Goal: Task Accomplishment & Management: Complete application form

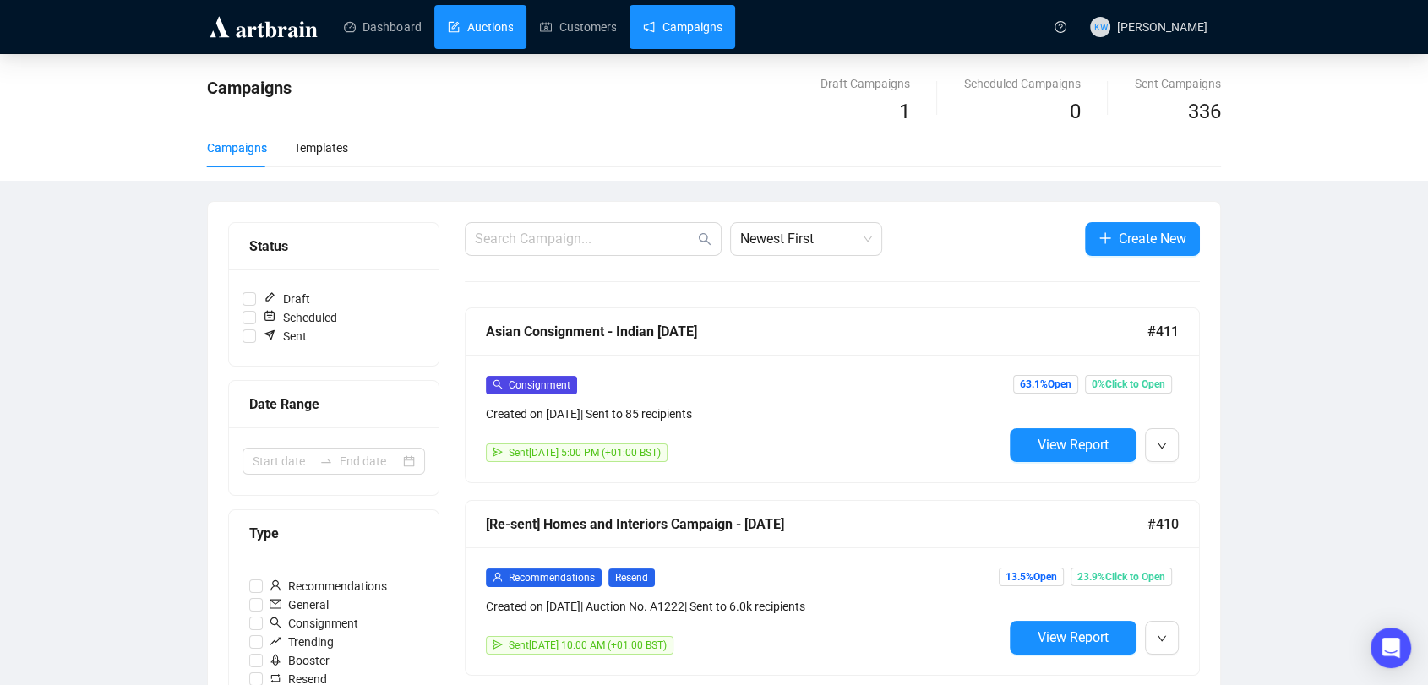
click at [451, 46] on link "Auctions" at bounding box center [480, 27] width 65 height 44
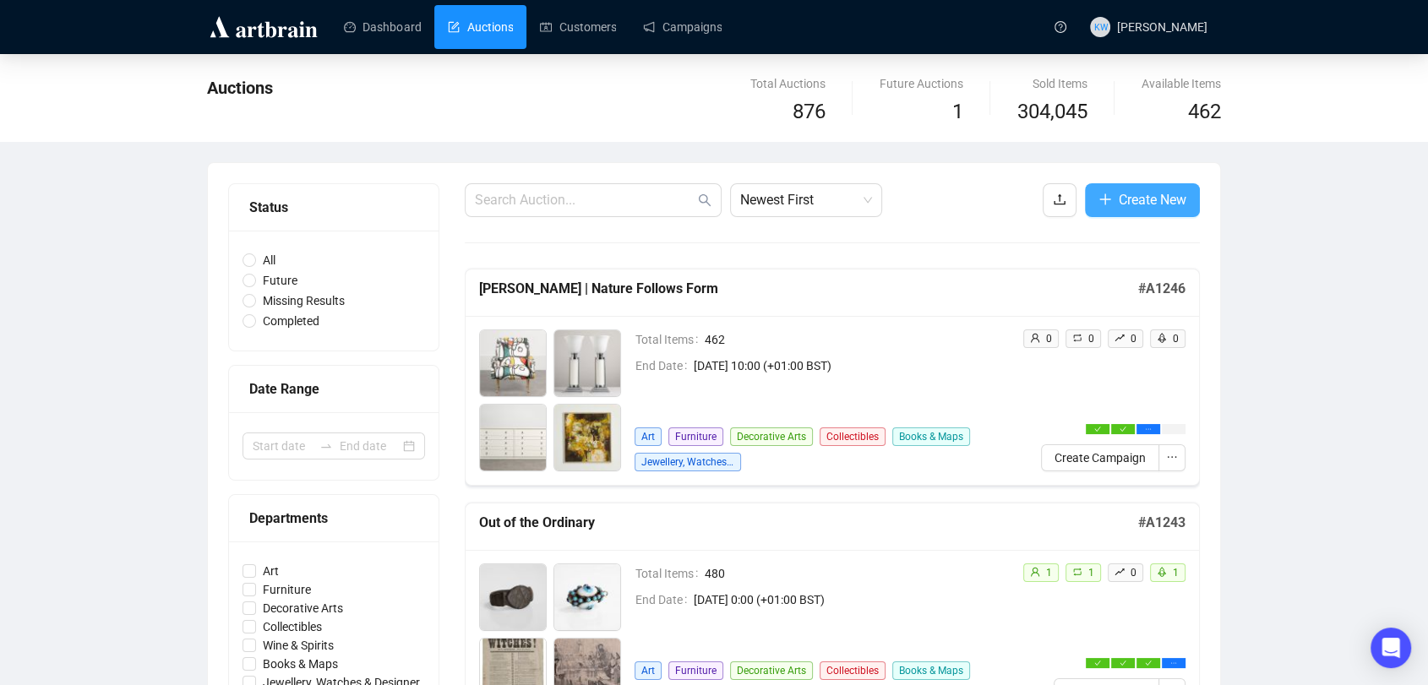
click at [1132, 202] on span "Create New" at bounding box center [1153, 199] width 68 height 21
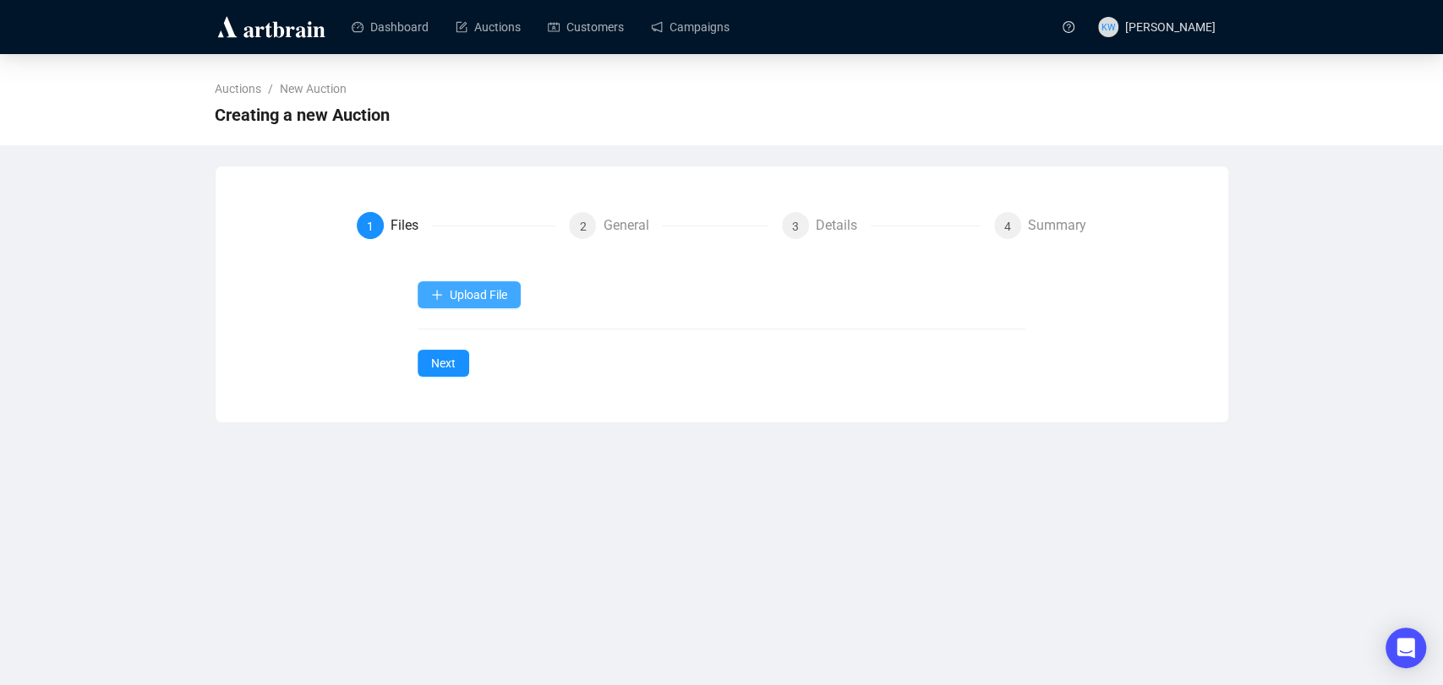
click at [482, 293] on span "Upload File" at bounding box center [478, 295] width 57 height 14
click at [476, 329] on span "Items" at bounding box center [469, 335] width 77 height 19
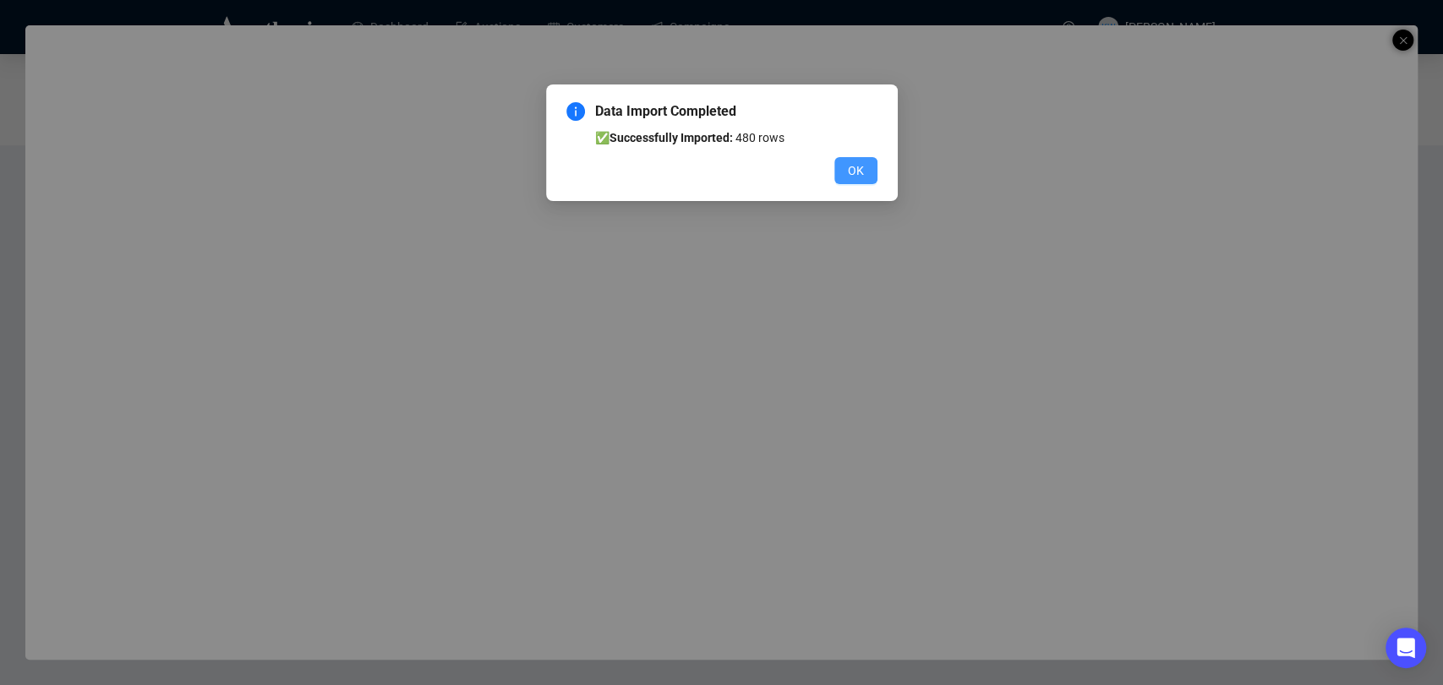
click at [859, 173] on span "OK" at bounding box center [856, 170] width 16 height 19
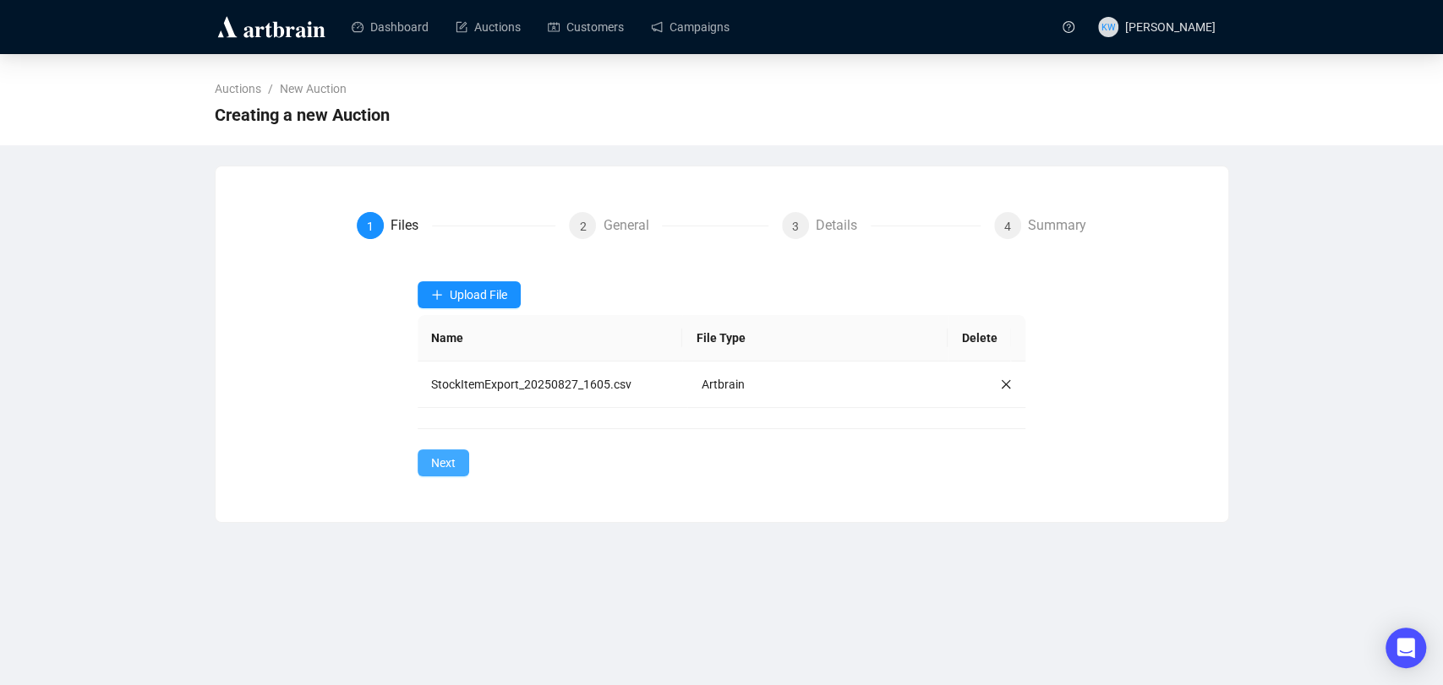
click at [442, 461] on span "Next" at bounding box center [443, 463] width 25 height 19
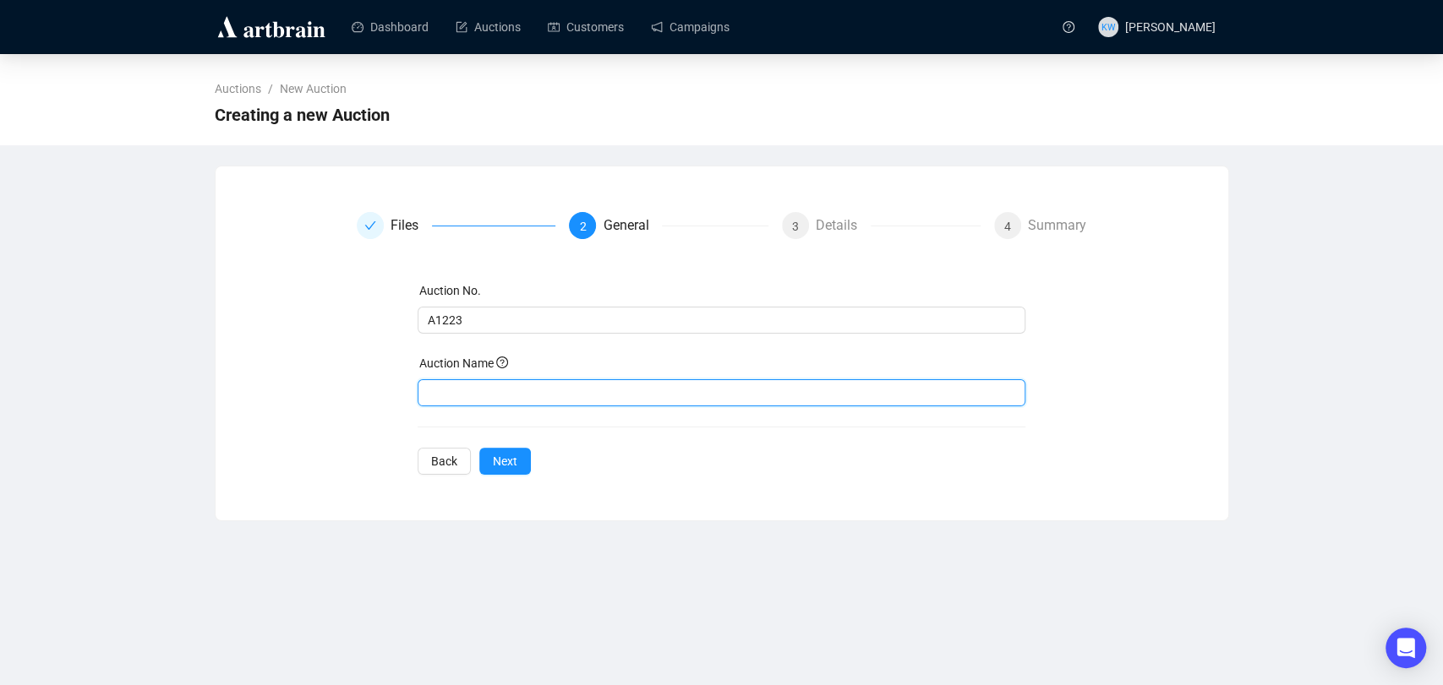
click at [510, 398] on input "text" at bounding box center [721, 392] width 608 height 27
paste input "Homes & Interiors with Arms & Militaria"
type input "Homes & Interiors with Arms & Militaria"
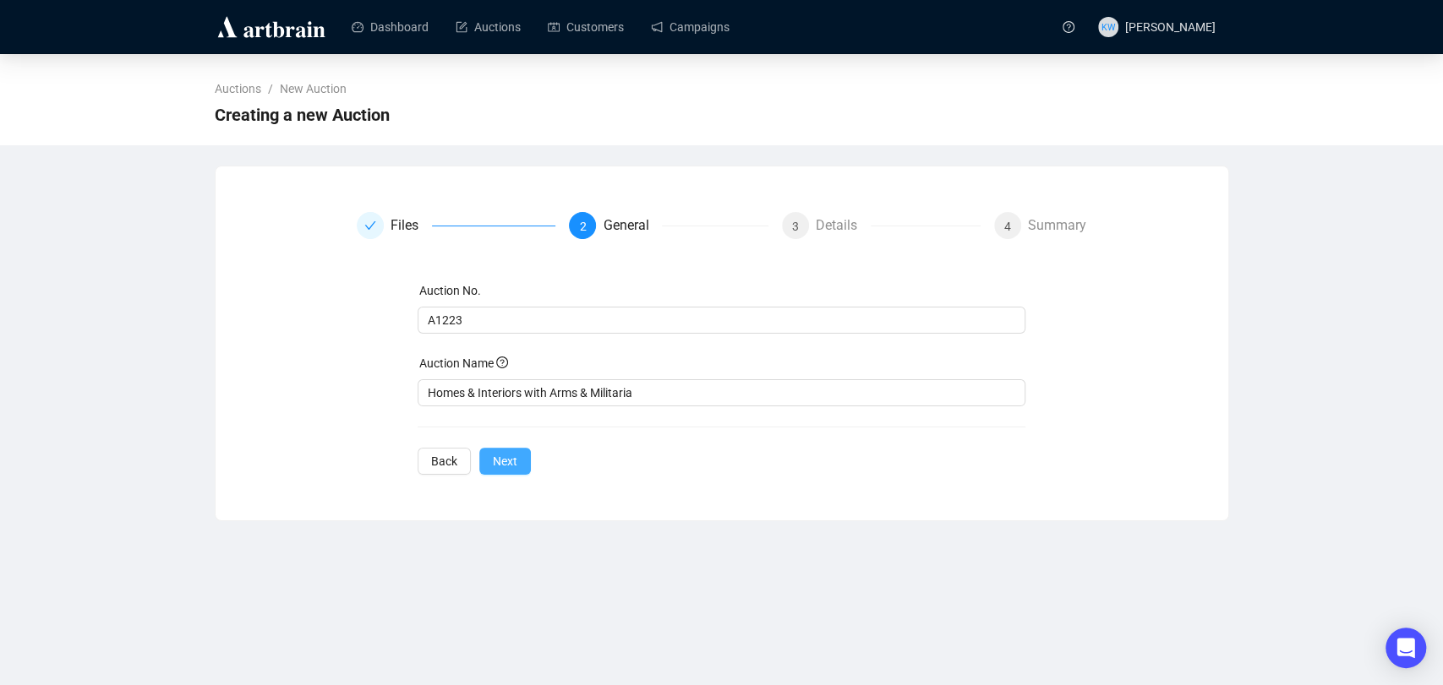
click at [500, 472] on button "Next" at bounding box center [505, 461] width 52 height 27
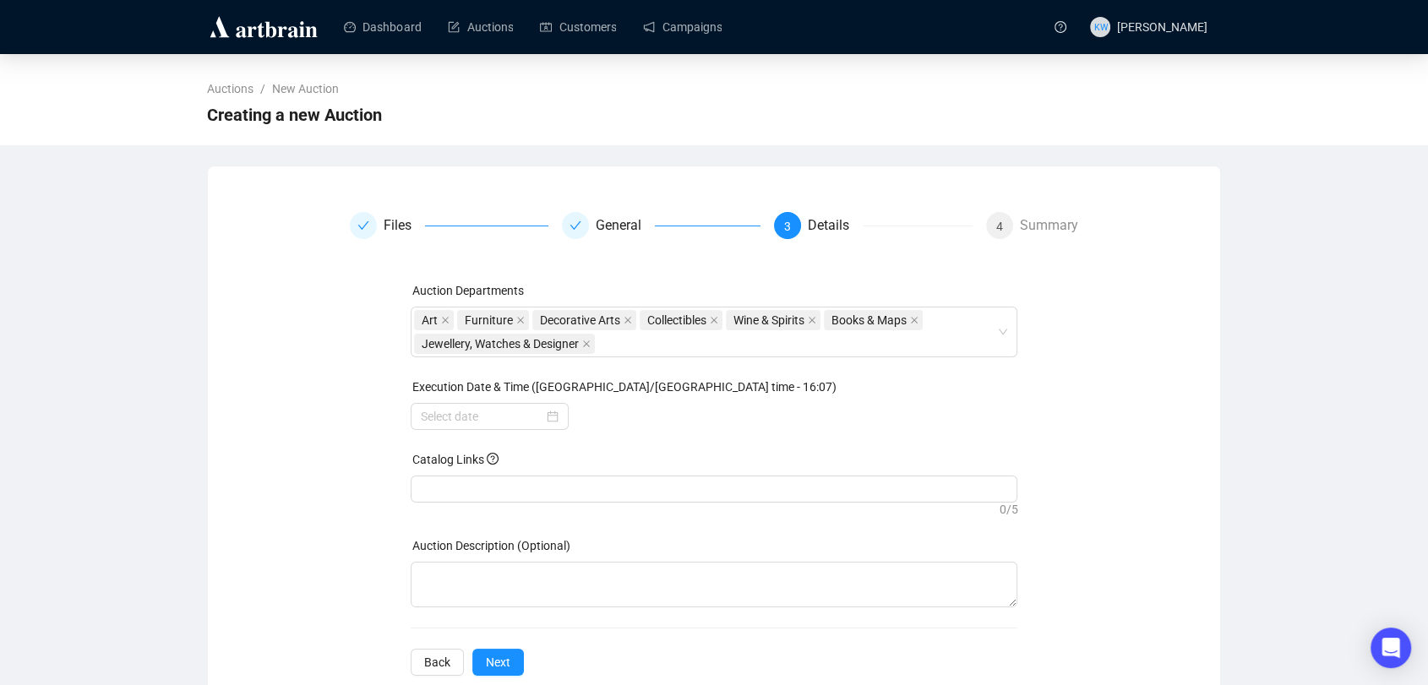
scroll to position [39, 0]
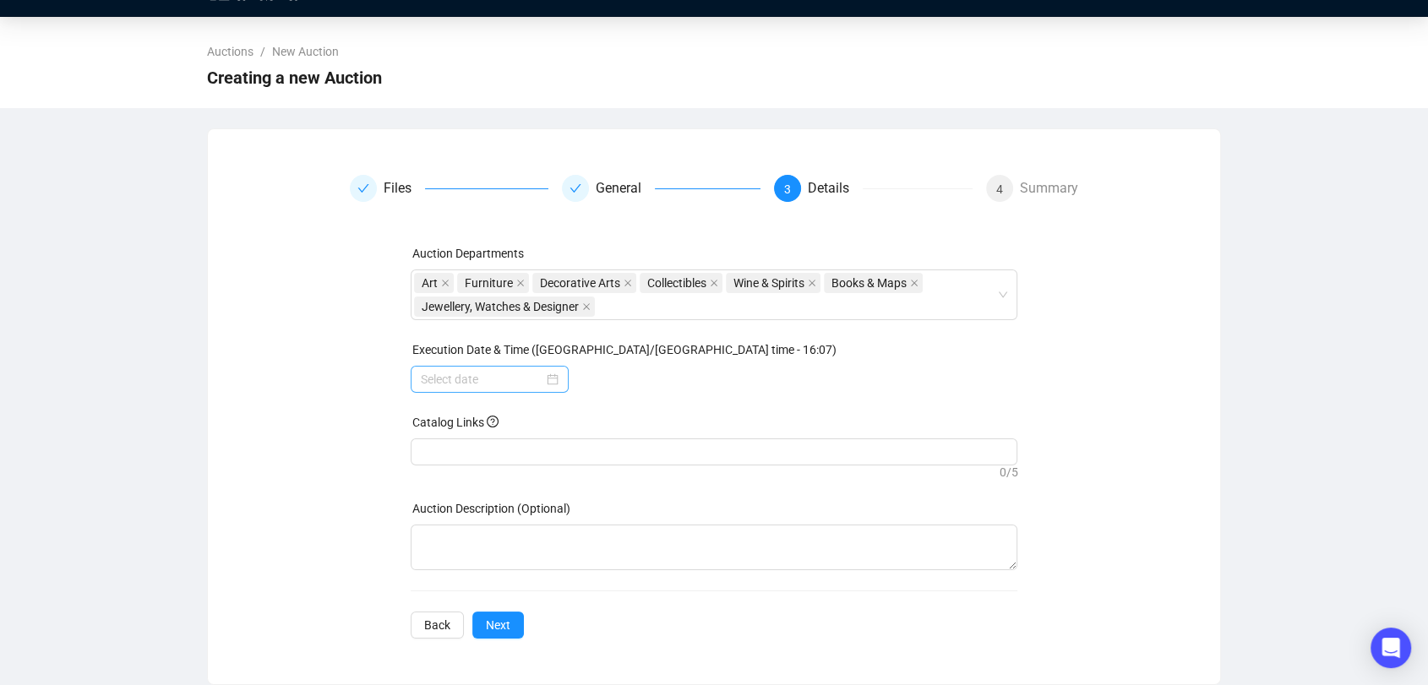
click at [550, 374] on div at bounding box center [490, 379] width 138 height 19
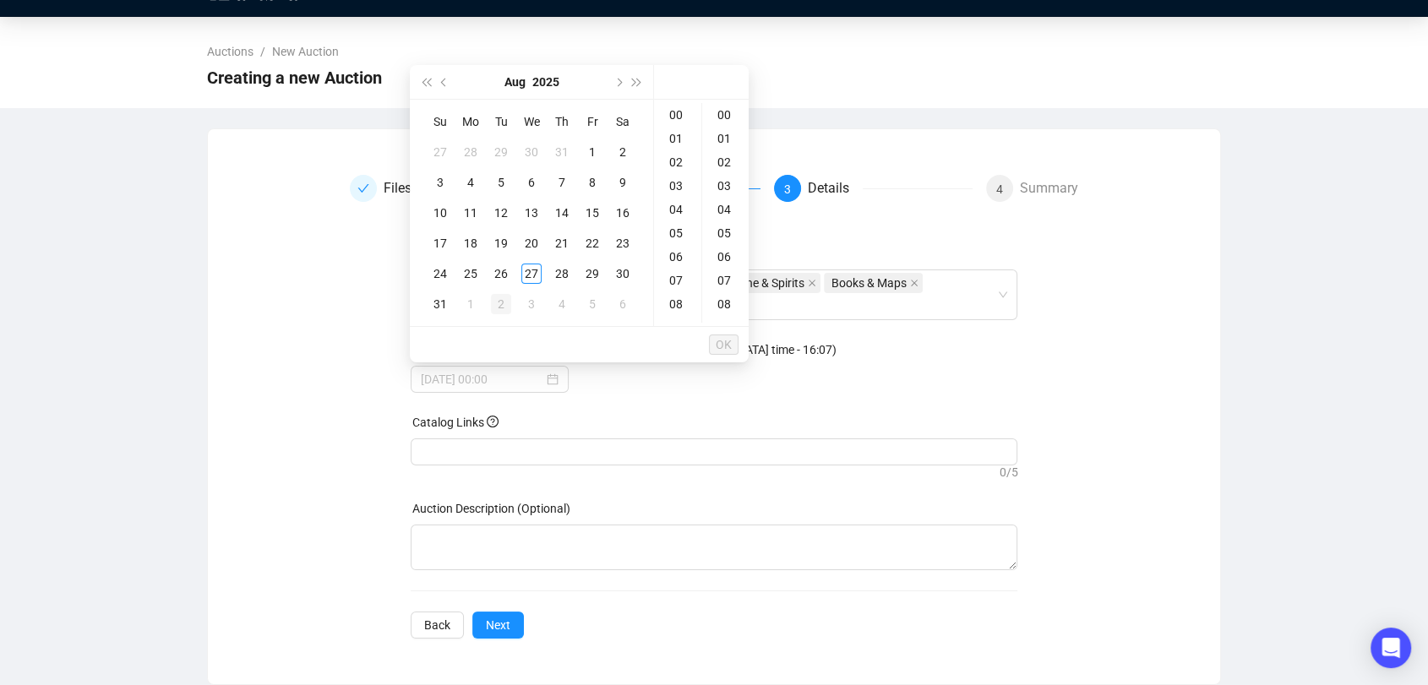
click at [505, 306] on div "2" at bounding box center [501, 304] width 20 height 20
click at [676, 308] on div "09" at bounding box center [677, 309] width 41 height 24
click at [727, 306] on div "30" at bounding box center [726, 304] width 41 height 24
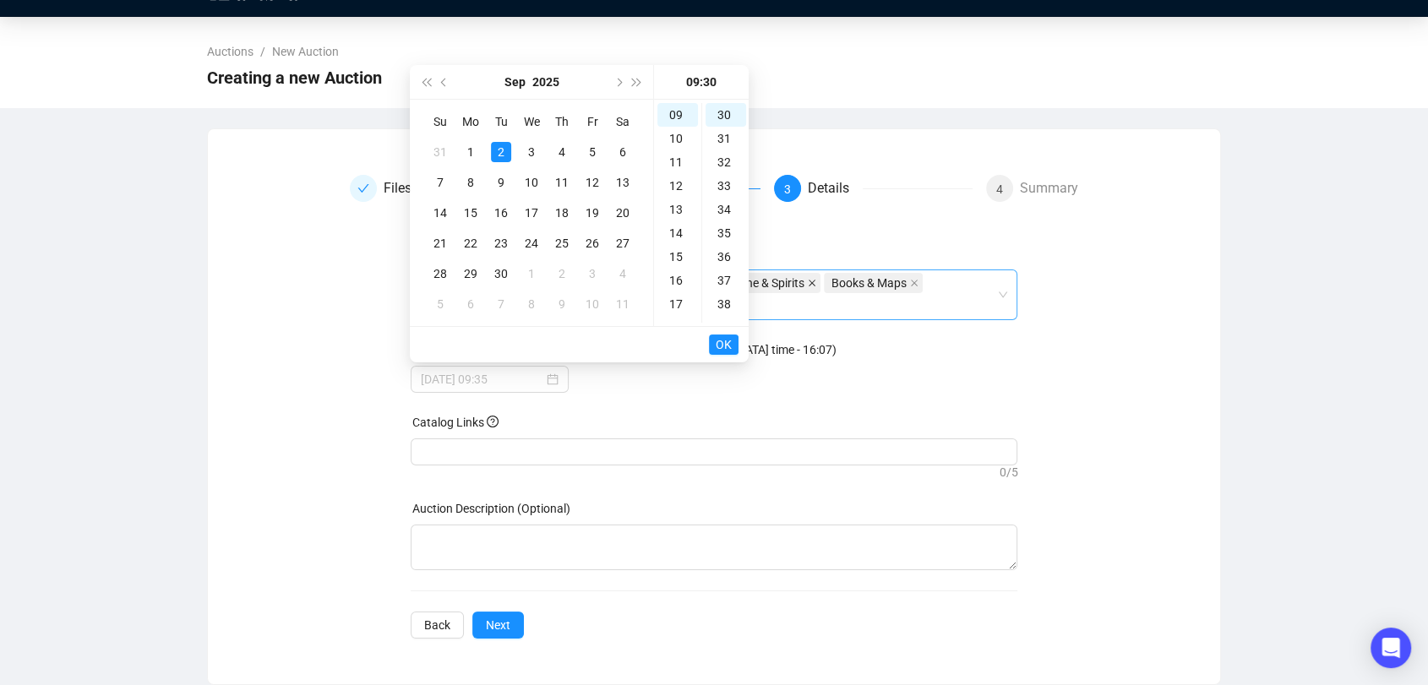
type input "[DATE] 09:30"
click at [732, 338] on button "OK" at bounding box center [724, 345] width 30 height 20
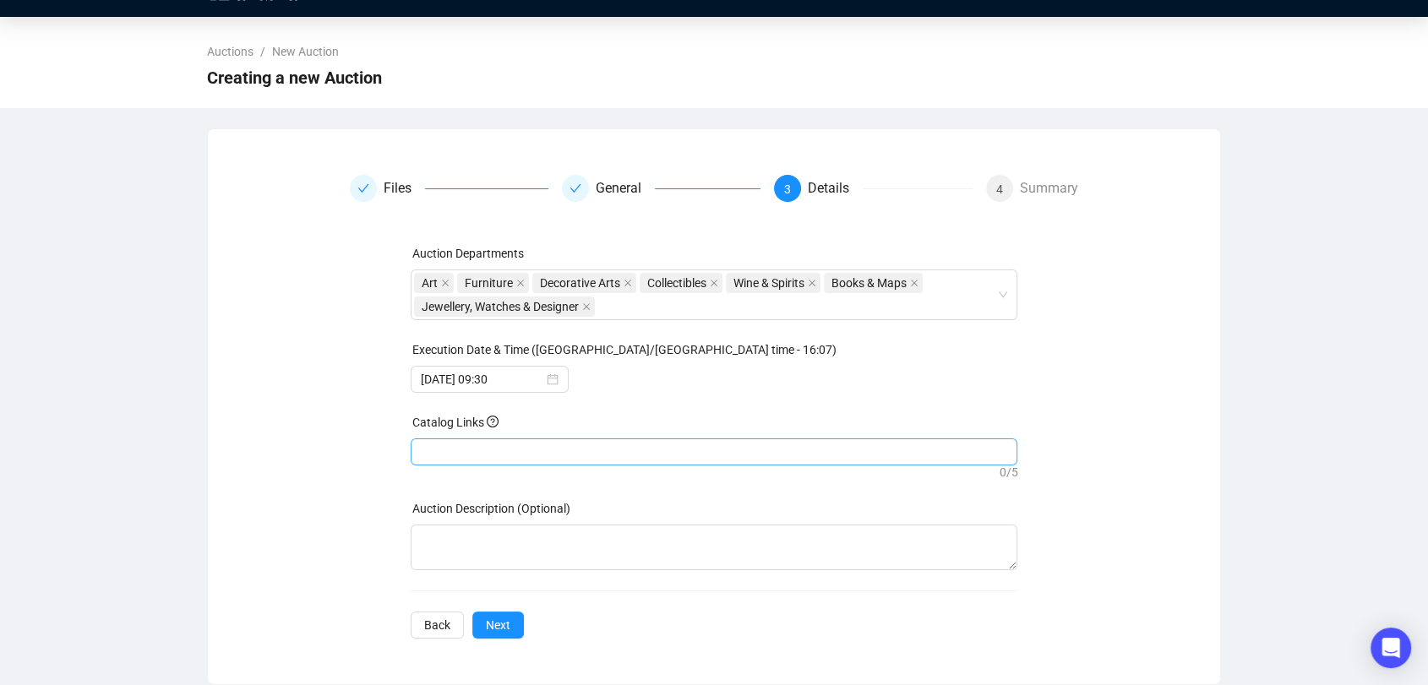
click at [640, 448] on div at bounding box center [714, 452] width 601 height 24
paste input "[URL][DOMAIN_NAME]"
type input "[URL][DOMAIN_NAME]"
click at [1083, 385] on div "Files General 3 Details 4 Summary Auction Departments Art Furniture Decorative …" at bounding box center [714, 407] width 972 height 464
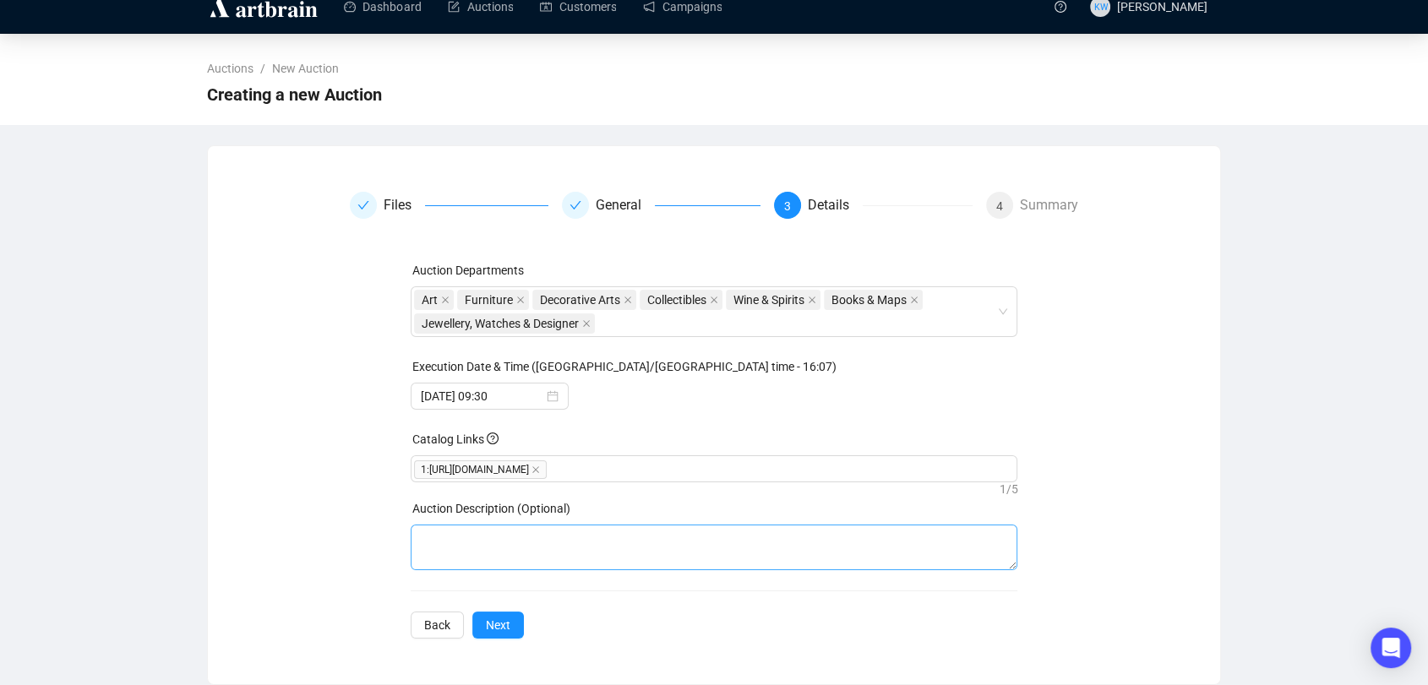
scroll to position [21, 0]
click at [838, 573] on div "Auction Departments Art Furniture Decorative Arts Collectibles Wine & Spirits B…" at bounding box center [715, 450] width 608 height 378
click at [828, 557] on textarea at bounding box center [715, 548] width 608 height 46
click at [1066, 463] on div "Auction Departments Art Furniture Decorative Arts Collectibles Wine & Spirits B…" at bounding box center [714, 450] width 729 height 378
click at [796, 324] on div "Art Furniture Decorative Arts Collectibles Wine & Spirits Books & Maps Jeweller…" at bounding box center [705, 311] width 583 height 47
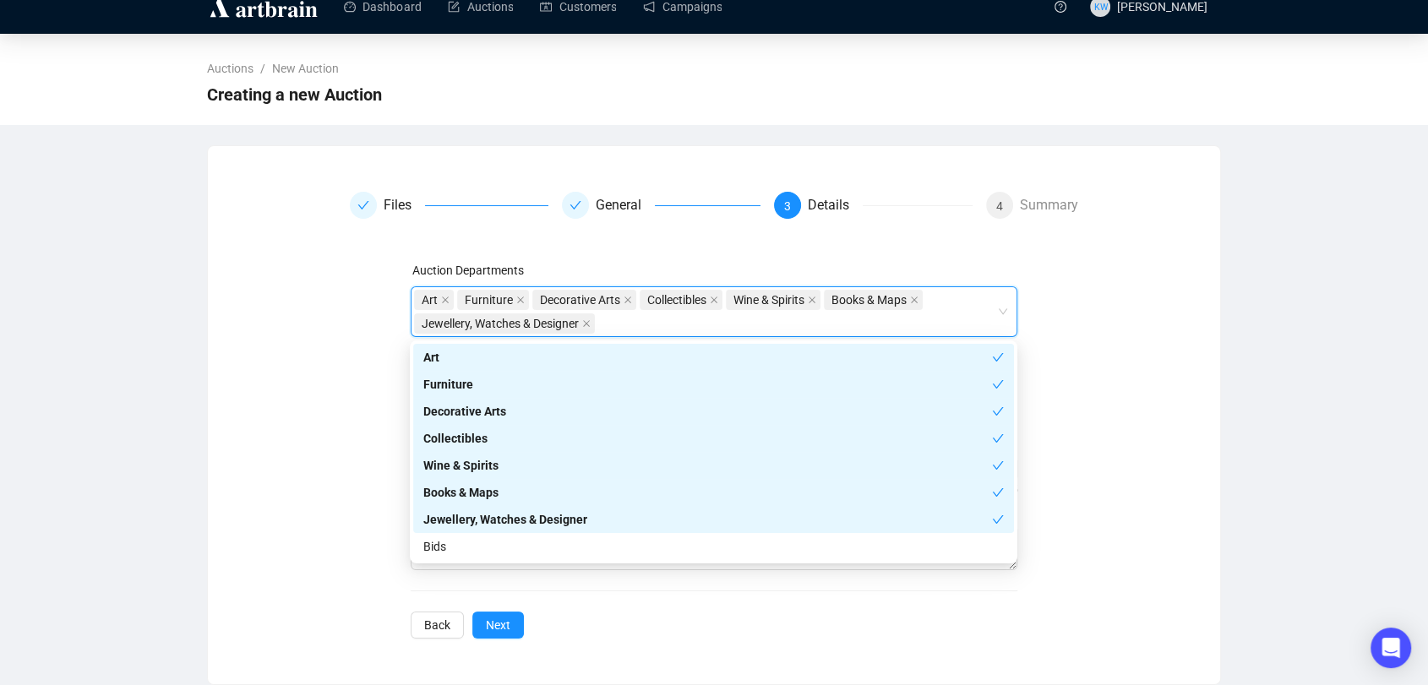
click at [1137, 356] on div "Files General 3 Details 4 Summary Auction Departments Art, Furniture, Decorativ…" at bounding box center [714, 415] width 972 height 447
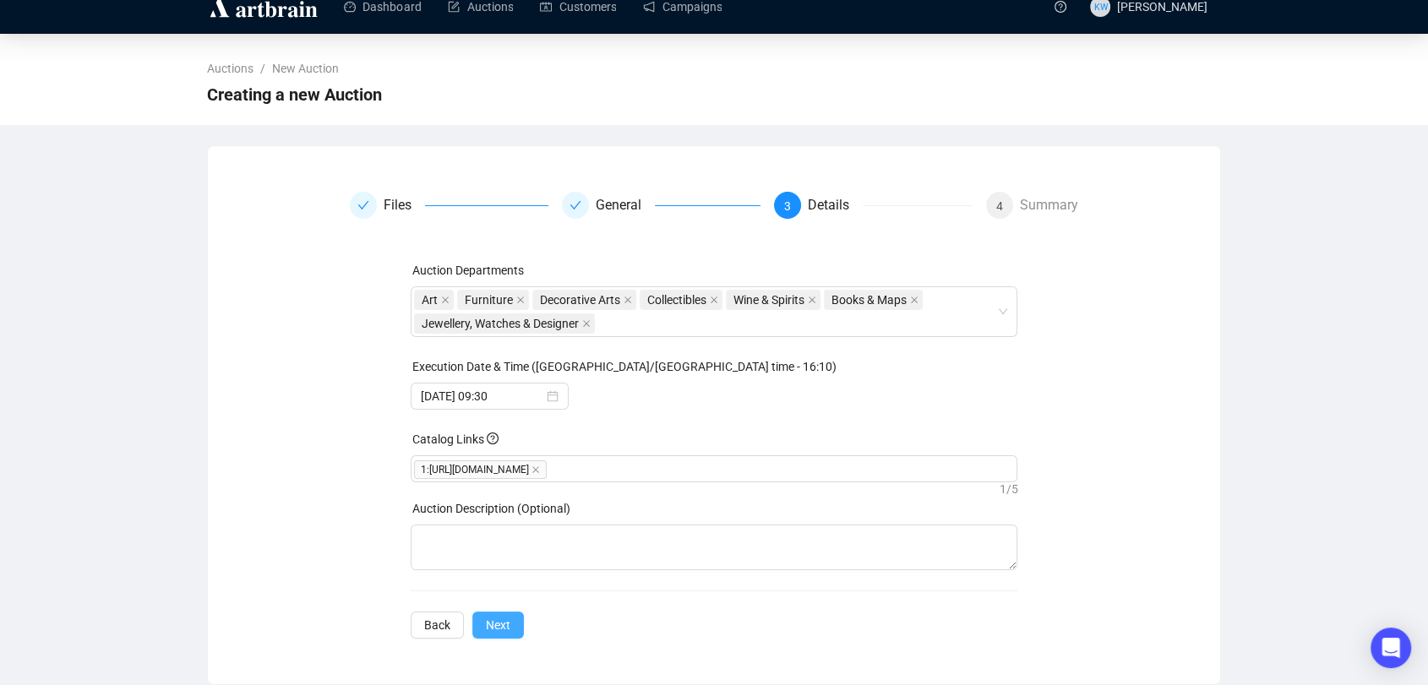
click at [510, 622] on button "Next" at bounding box center [498, 625] width 52 height 27
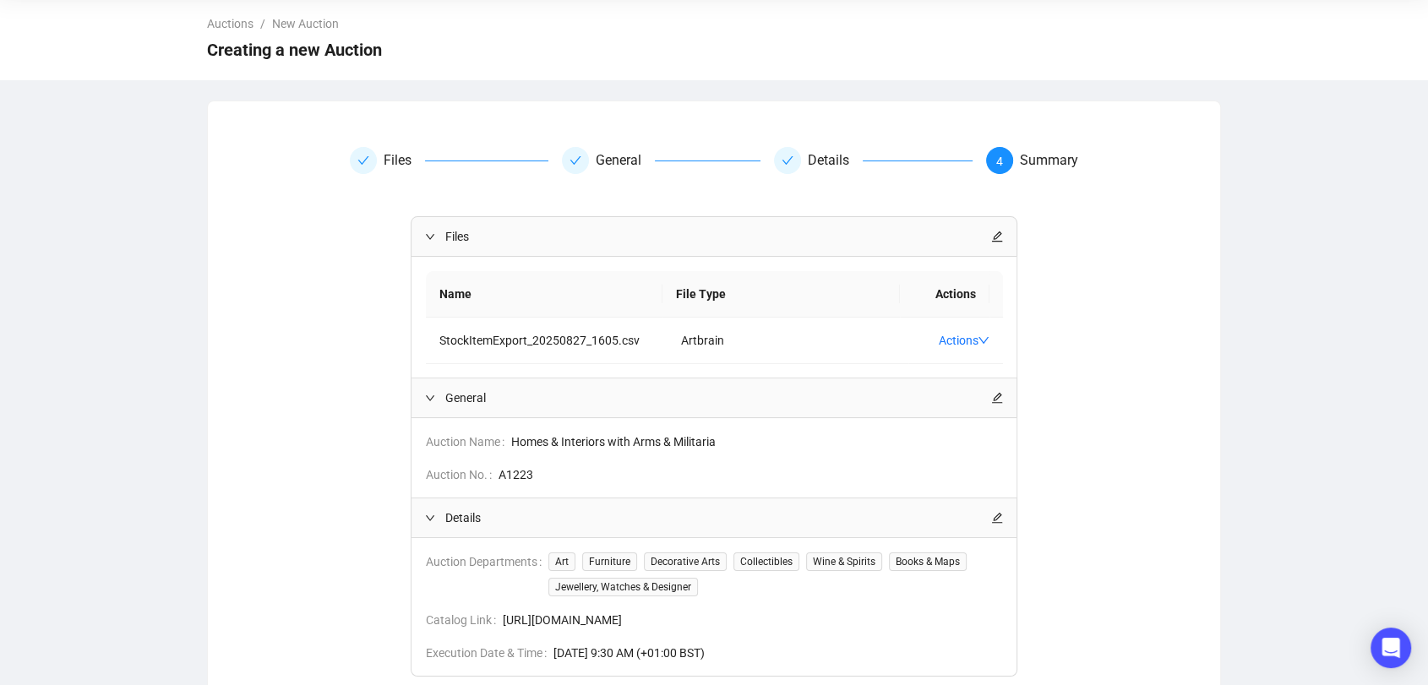
scroll to position [210, 0]
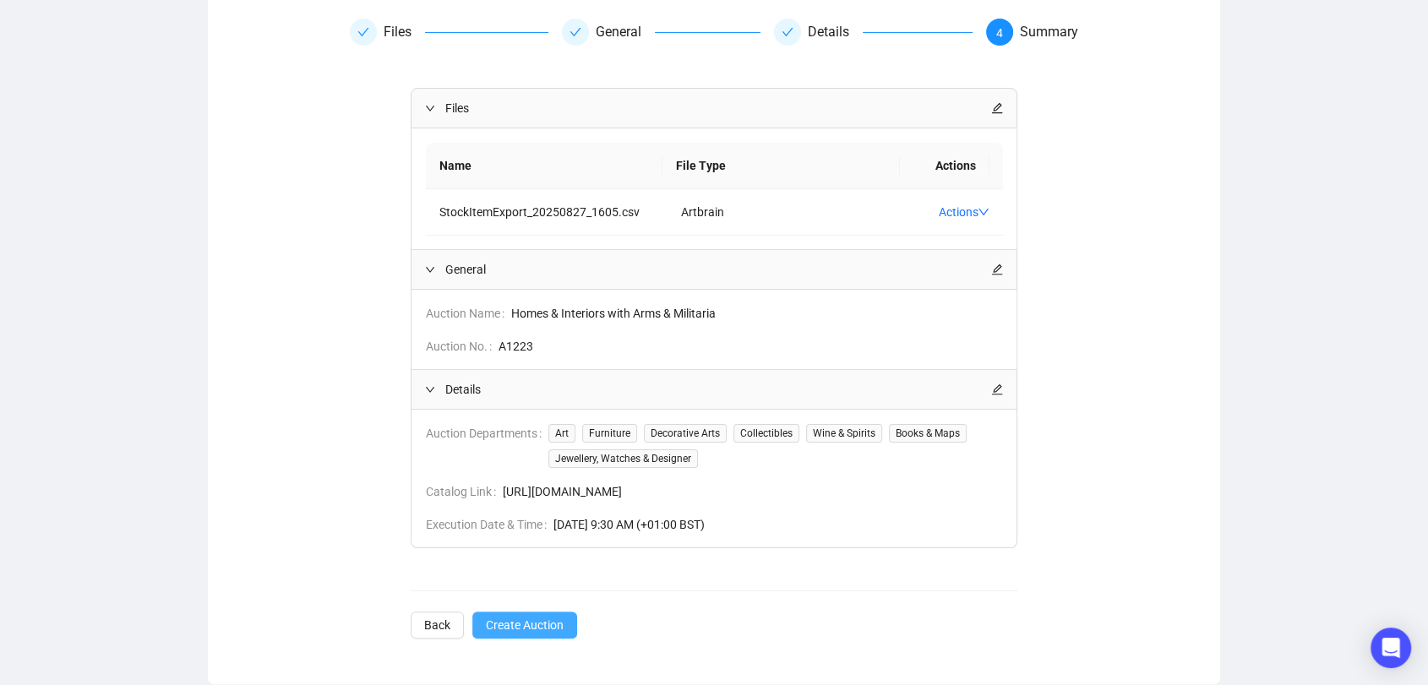
click at [524, 626] on span "Create Auction" at bounding box center [525, 625] width 78 height 19
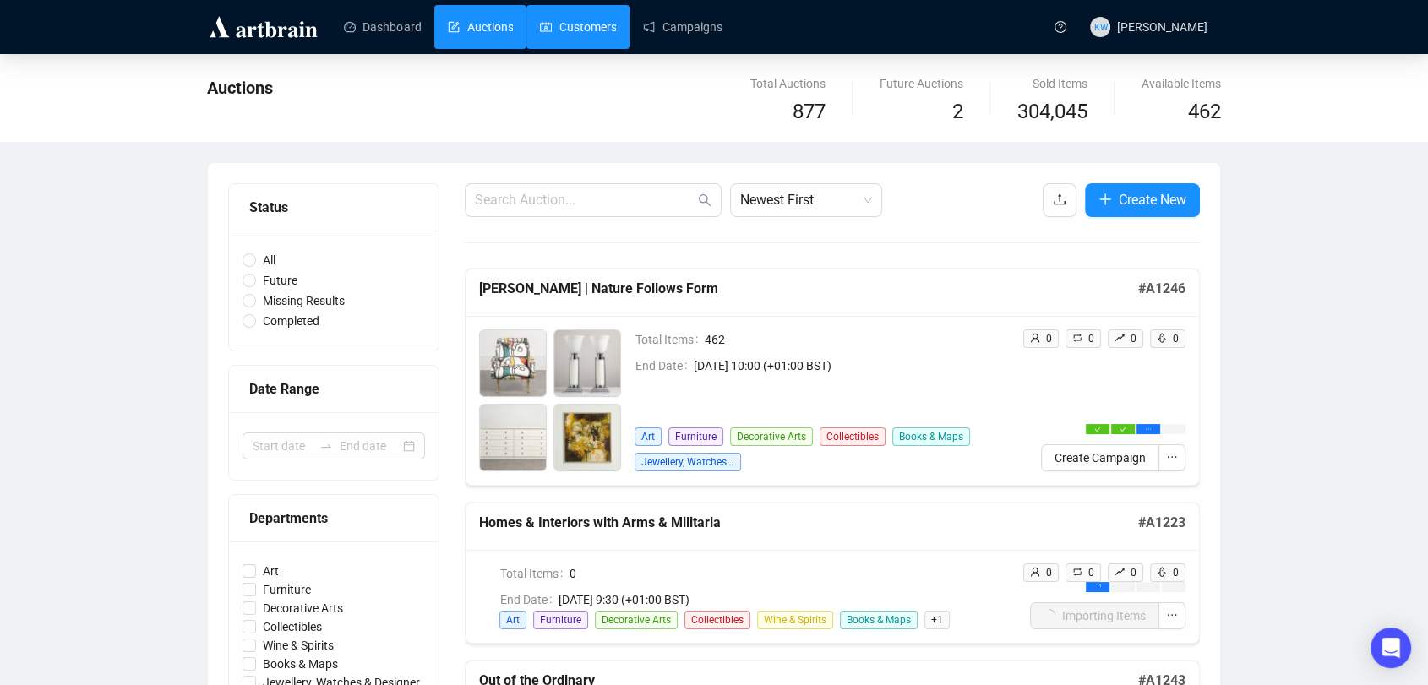
click at [570, 38] on link "Customers" at bounding box center [578, 27] width 76 height 44
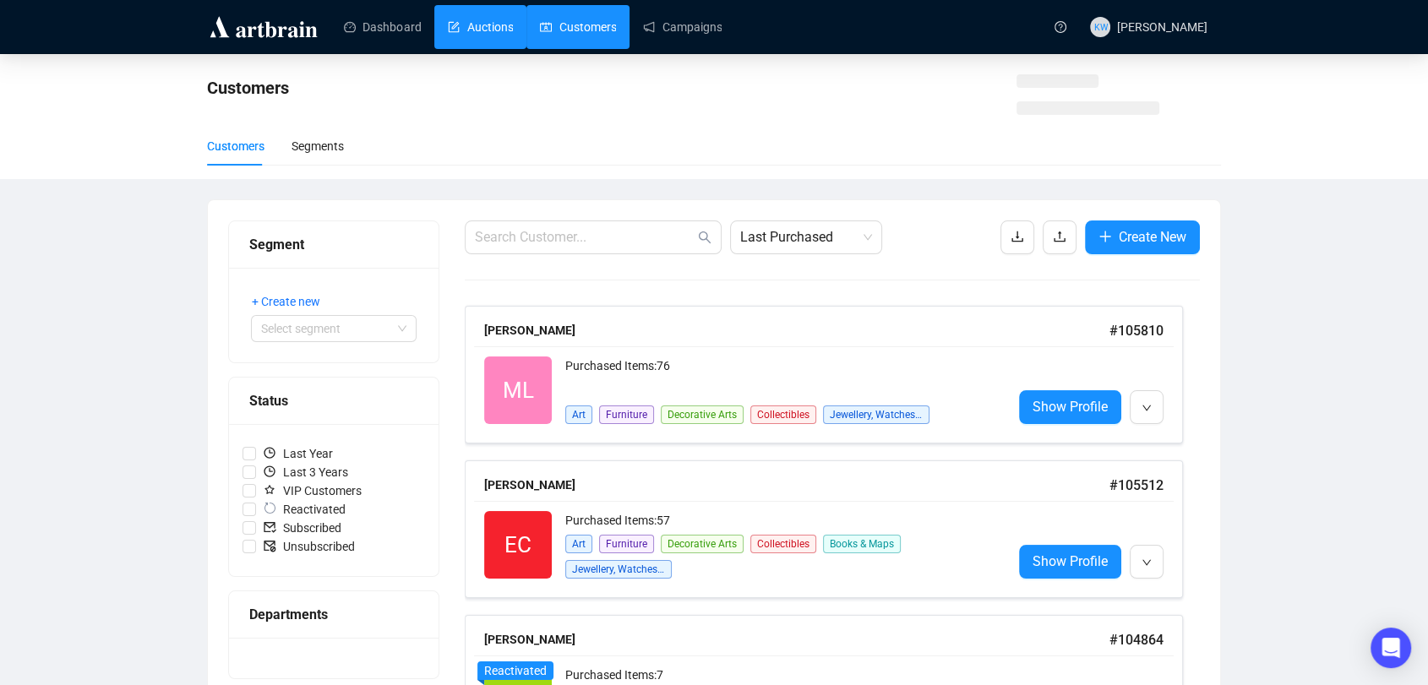
click at [474, 29] on link "Auctions" at bounding box center [480, 27] width 65 height 44
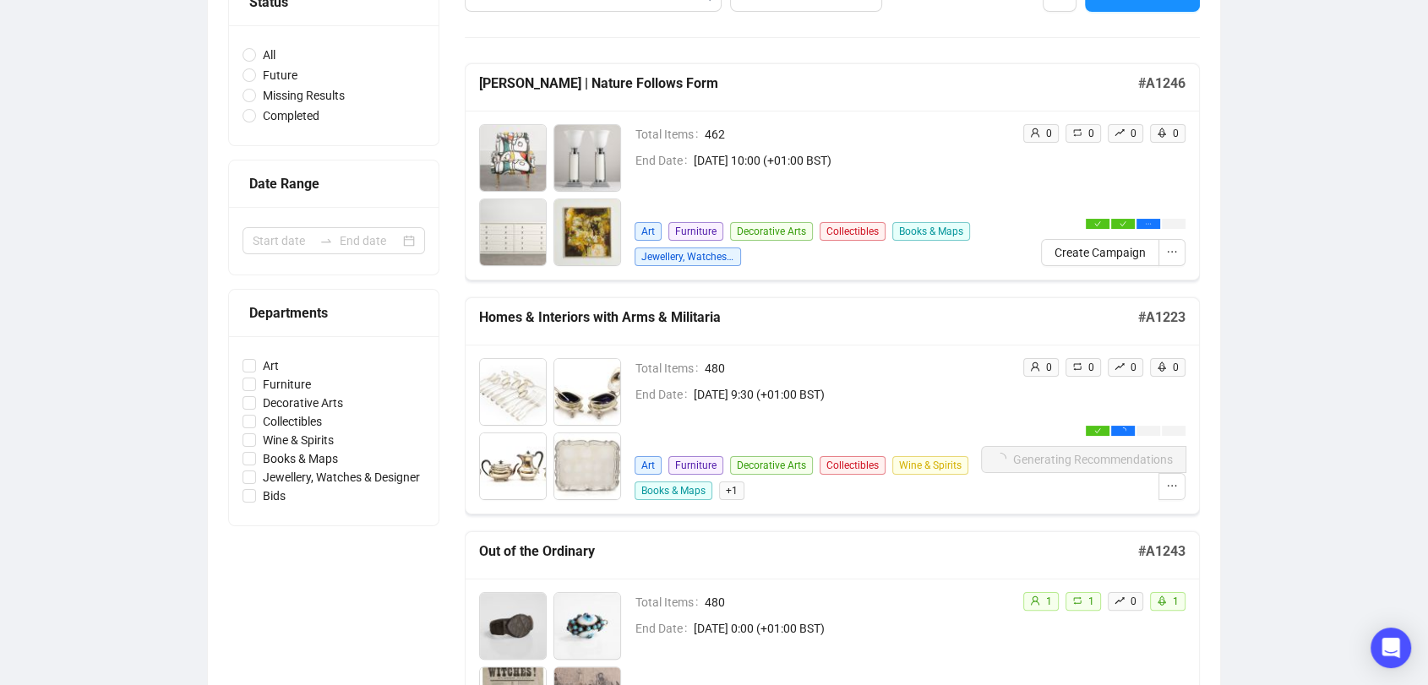
scroll to position [303, 0]
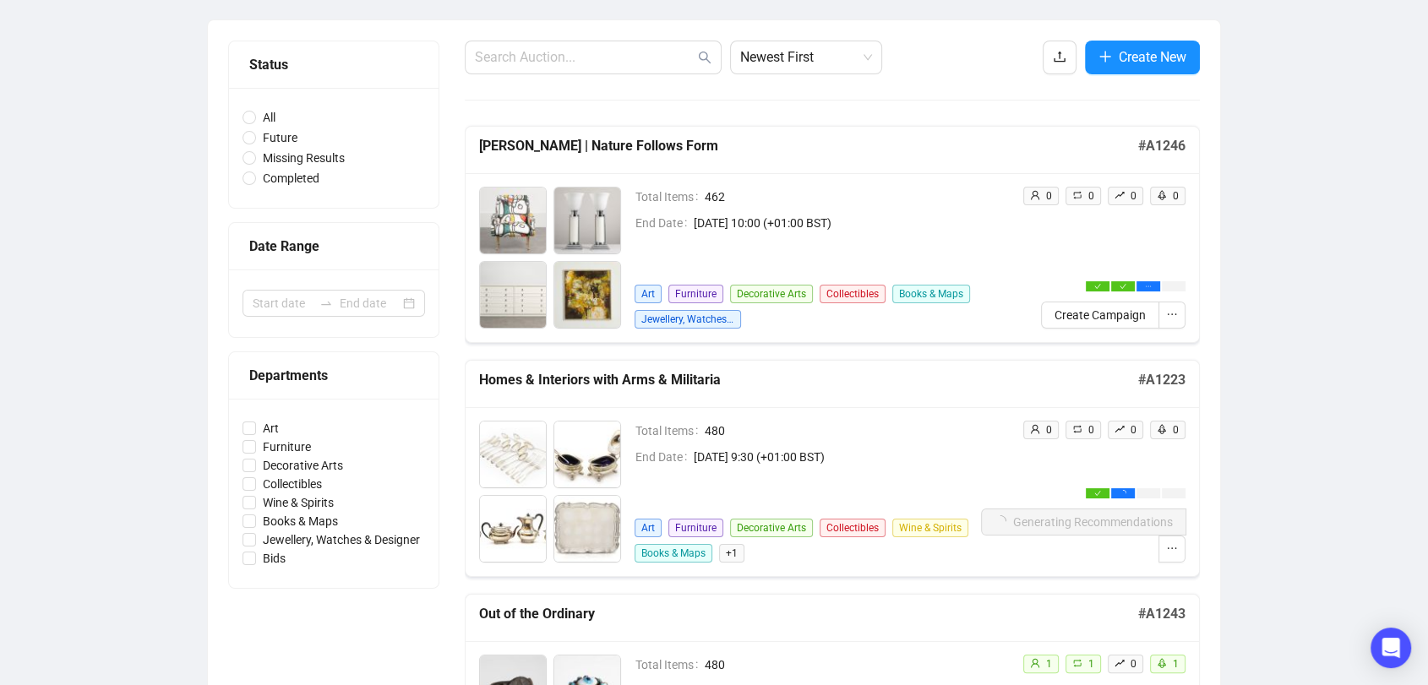
scroll to position [142, 0]
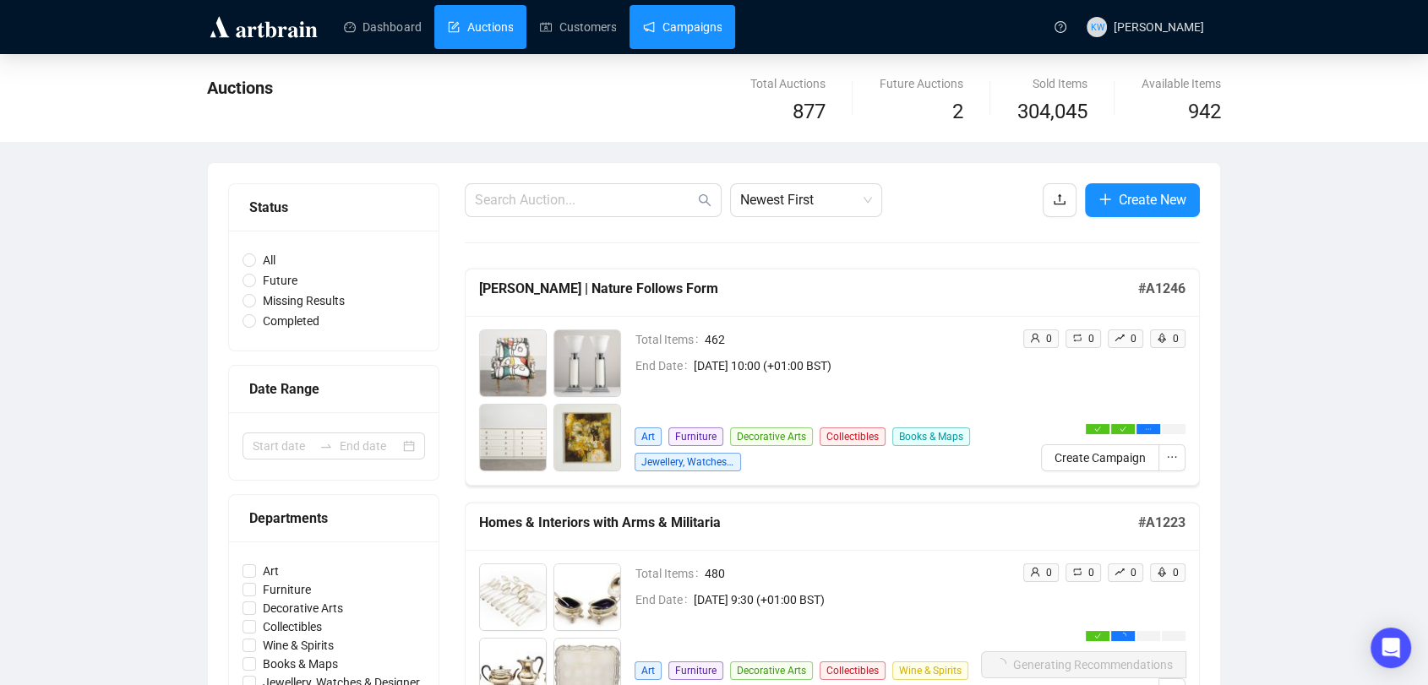
click at [670, 35] on link "Campaigns" at bounding box center [682, 27] width 79 height 44
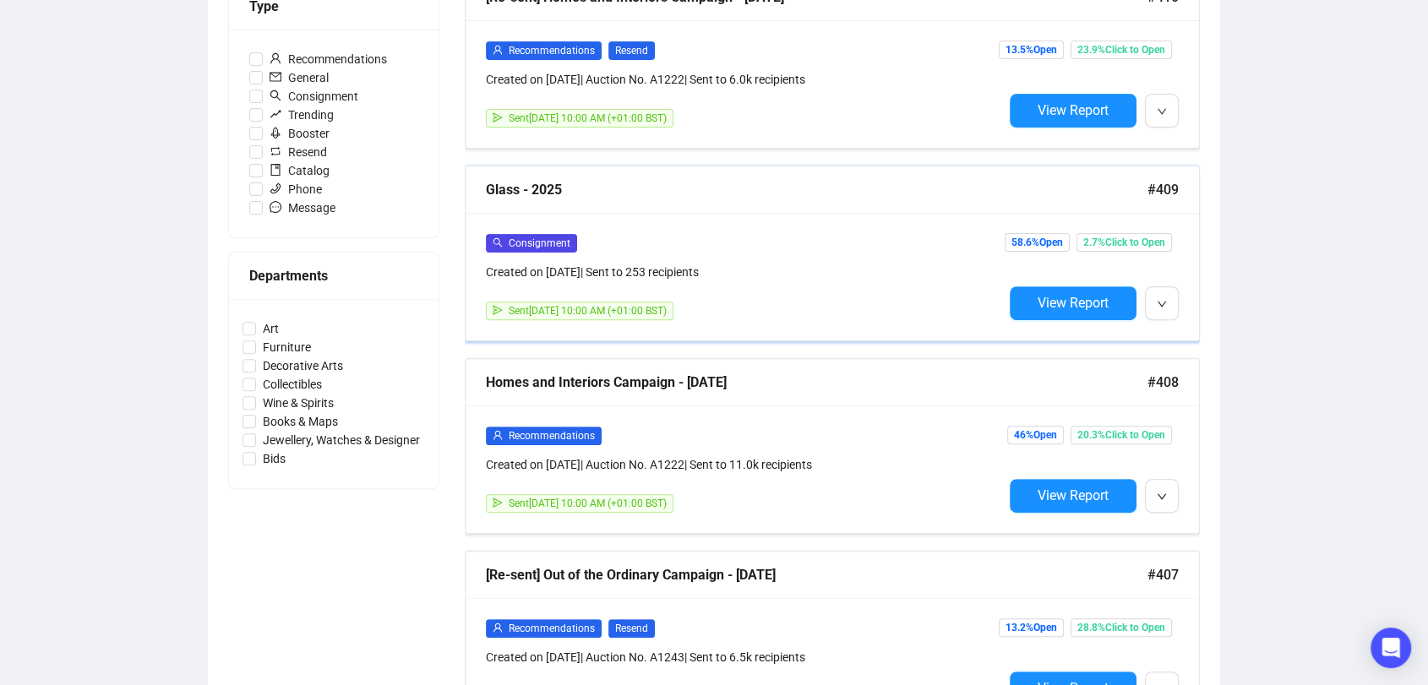
scroll to position [529, 0]
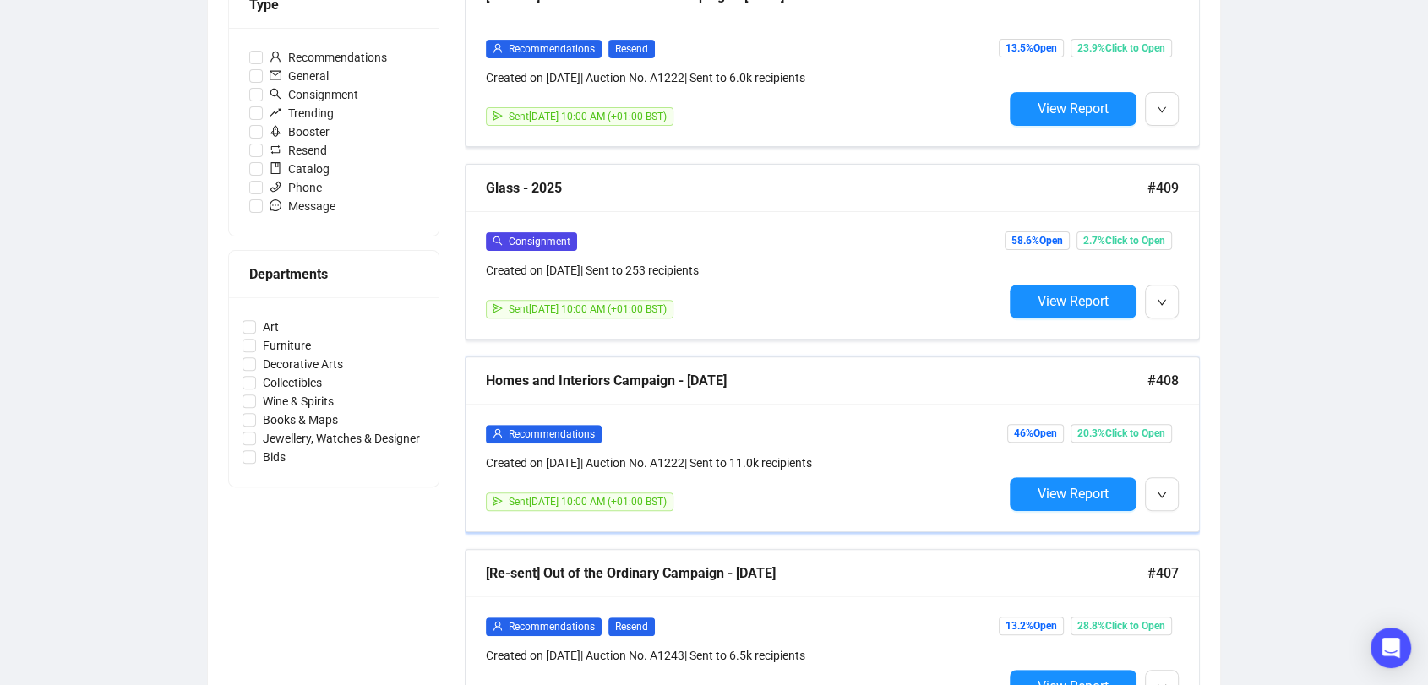
click at [761, 404] on div "Recommendations Created on Aug 8, 2025 | Auction No. A1222 | Sent to 11.0k reci…" at bounding box center [833, 468] width 734 height 128
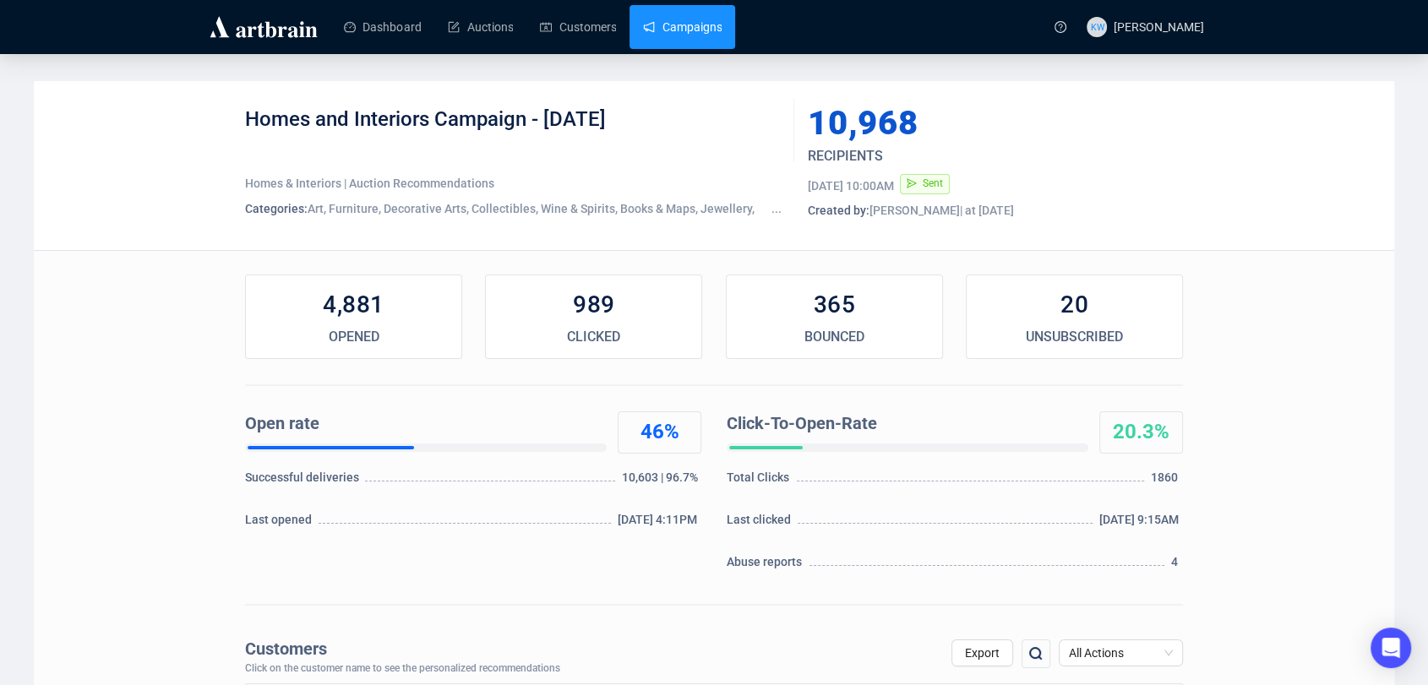
click at [683, 8] on link "Campaigns" at bounding box center [682, 27] width 79 height 44
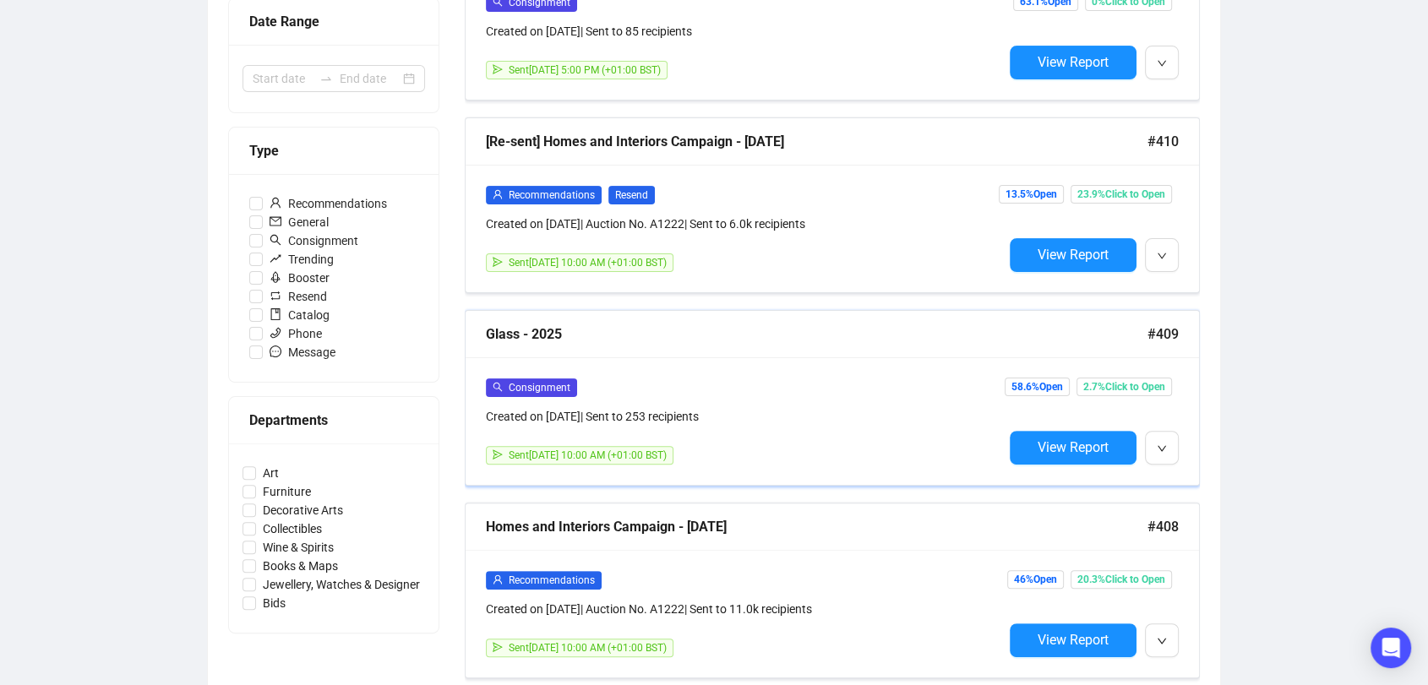
scroll to position [569, 0]
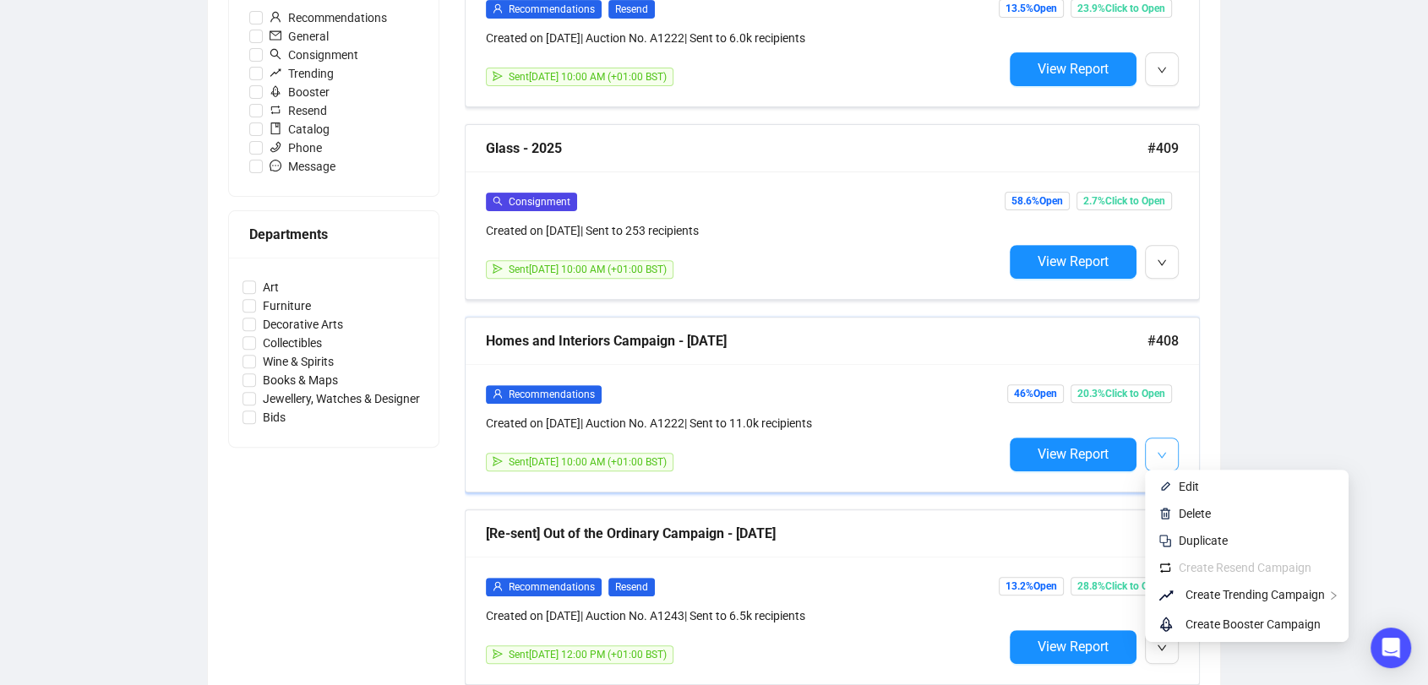
click at [1159, 450] on icon "down" at bounding box center [1162, 455] width 10 height 10
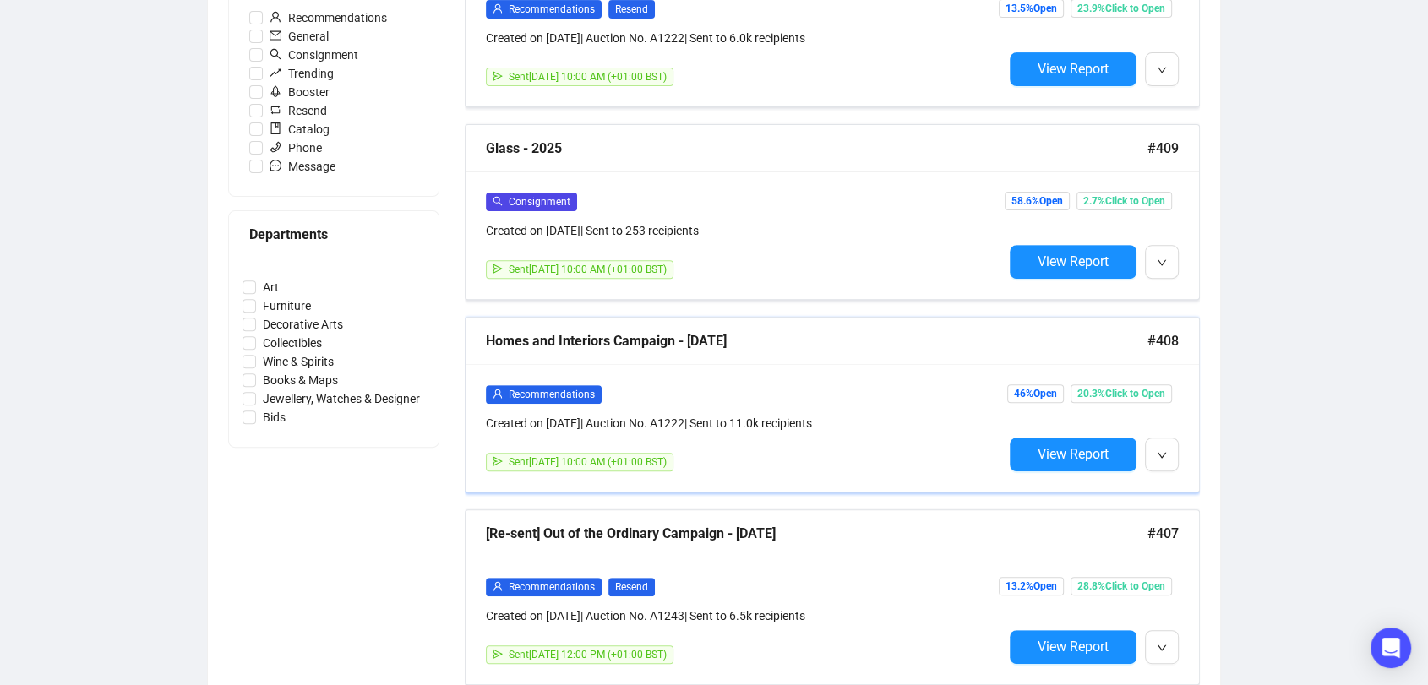
click at [1161, 349] on div "Homes and Interiors Campaign - August 2025 #408" at bounding box center [833, 341] width 734 height 47
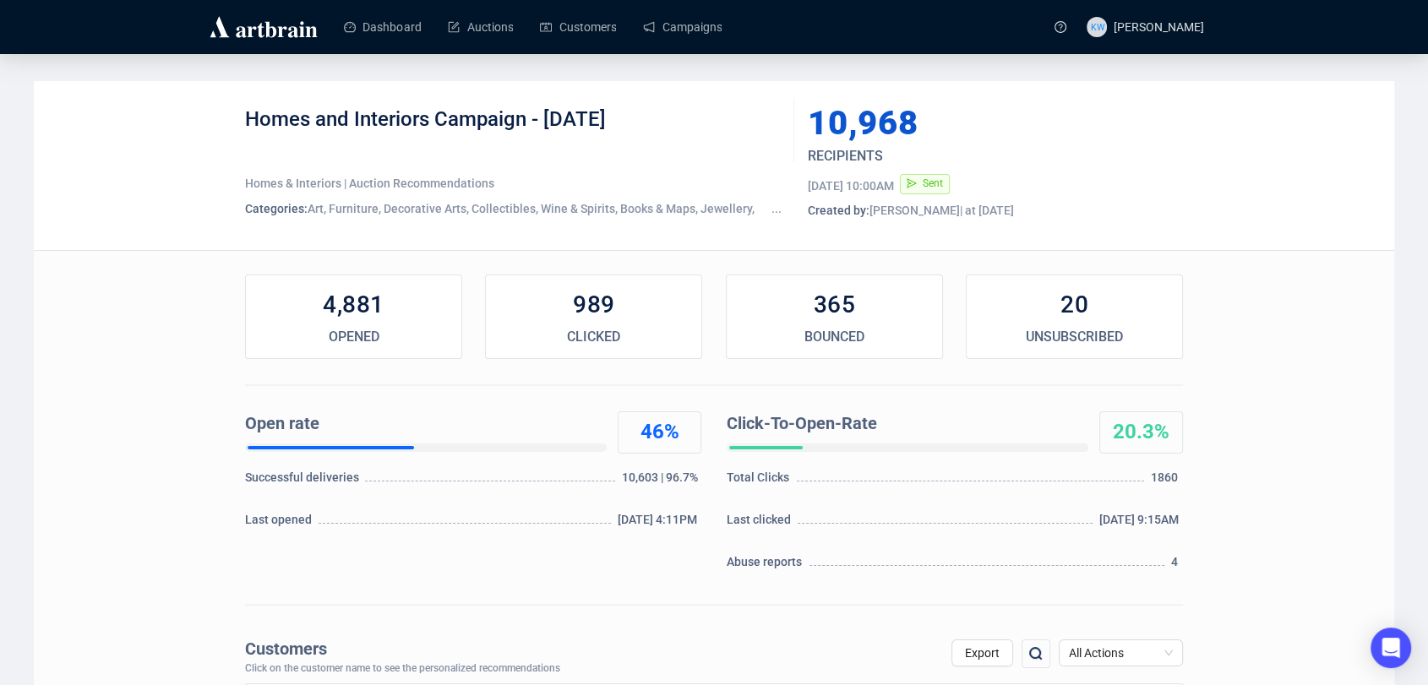
click at [590, 103] on div "Homes and Interiors Campaign - August 2025 Homes & Interiors | Auction Recommen…" at bounding box center [714, 165] width 1361 height 169
click at [668, 40] on link "Campaigns" at bounding box center [682, 27] width 79 height 44
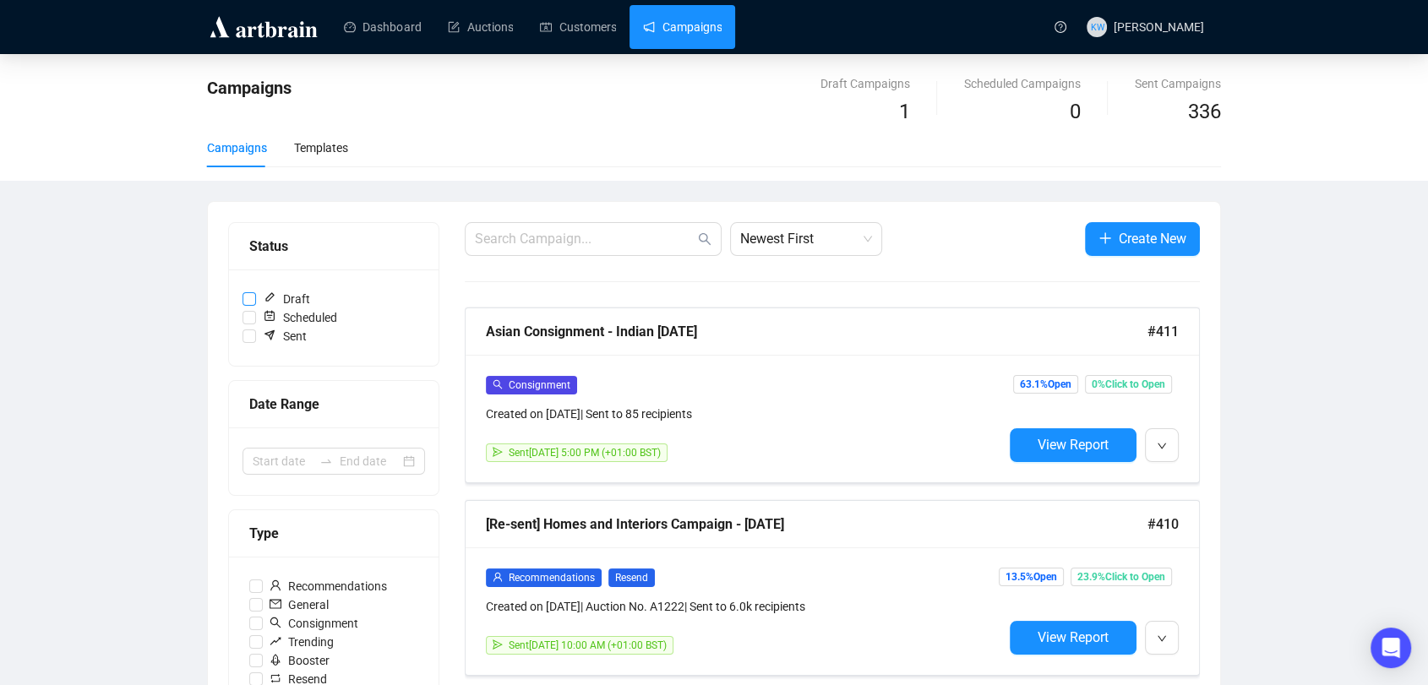
click at [294, 296] on span "Draft" at bounding box center [286, 299] width 61 height 19
click at [256, 296] on input "Draft" at bounding box center [250, 299] width 14 height 14
checkbox input "true"
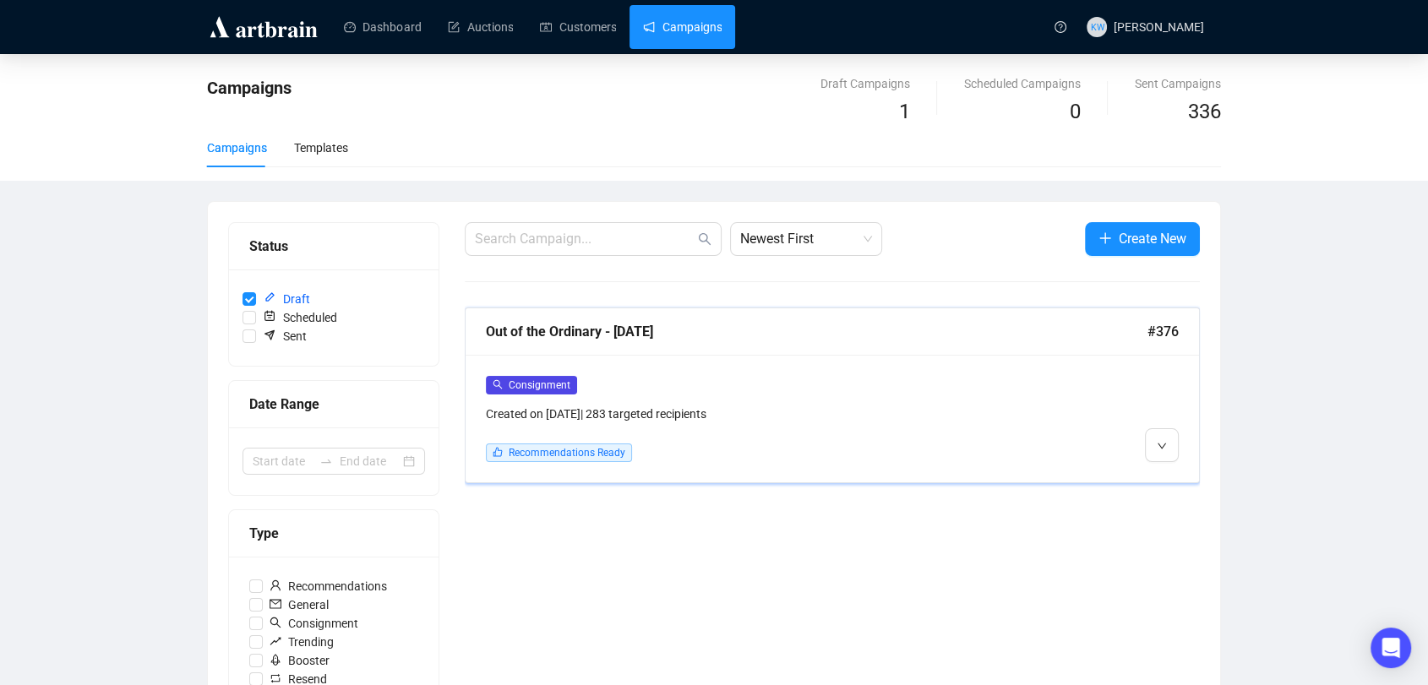
click at [718, 393] on div "Consignment" at bounding box center [744, 384] width 517 height 19
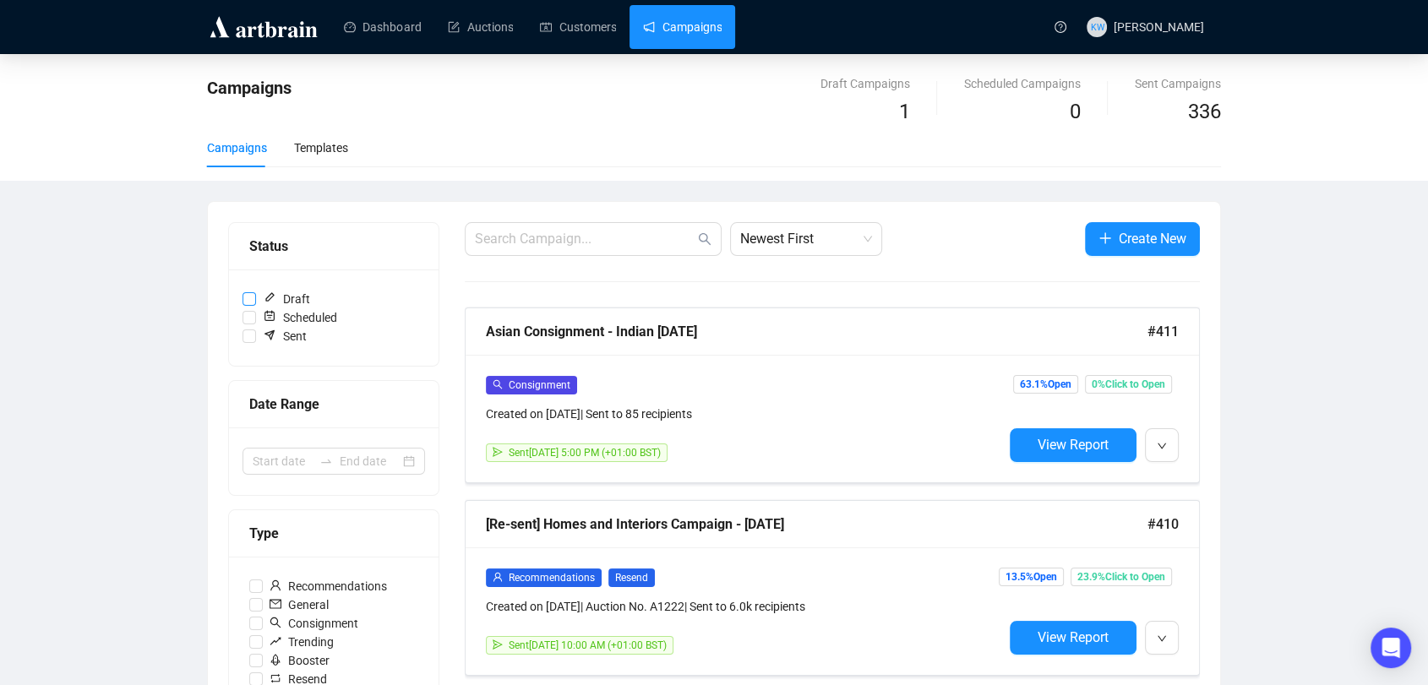
click at [291, 293] on span "Draft" at bounding box center [286, 299] width 61 height 19
click at [256, 293] on input "Draft" at bounding box center [250, 299] width 14 height 14
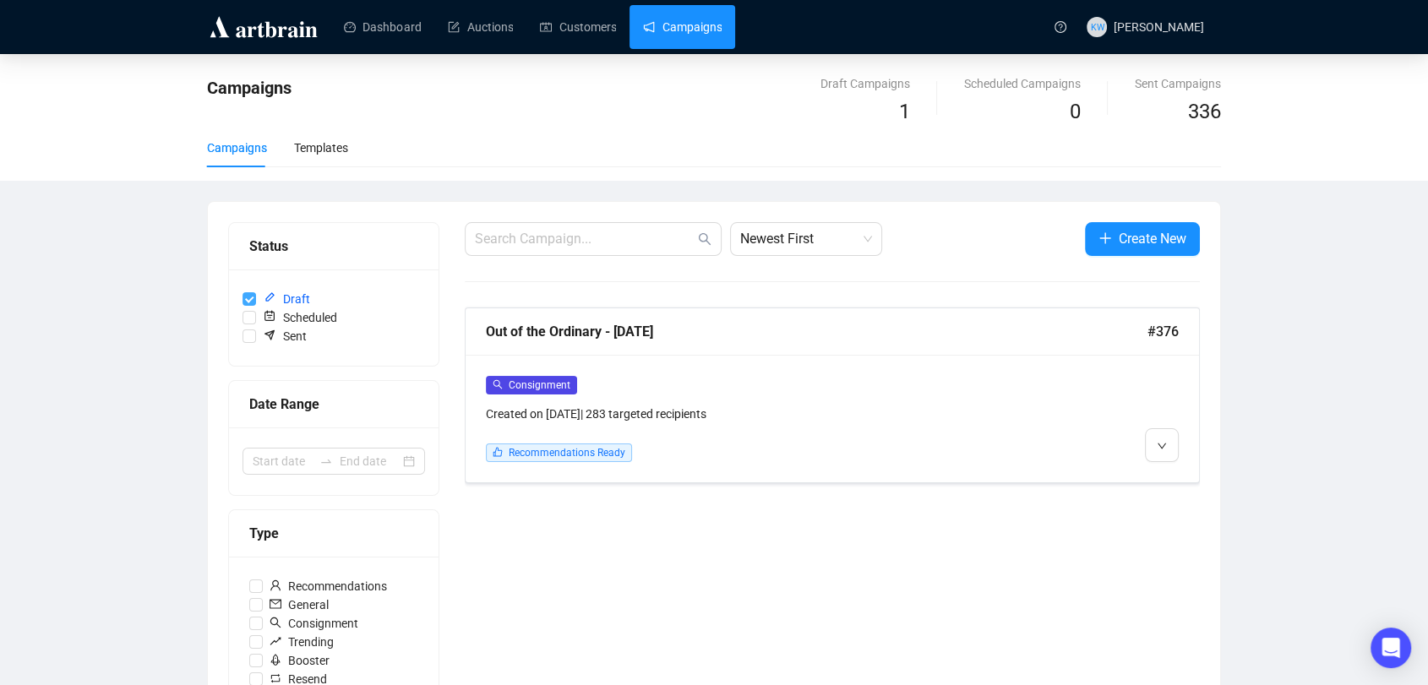
click at [293, 296] on span "Draft" at bounding box center [286, 299] width 61 height 19
click at [256, 296] on input "Draft" at bounding box center [250, 299] width 14 height 14
checkbox input "false"
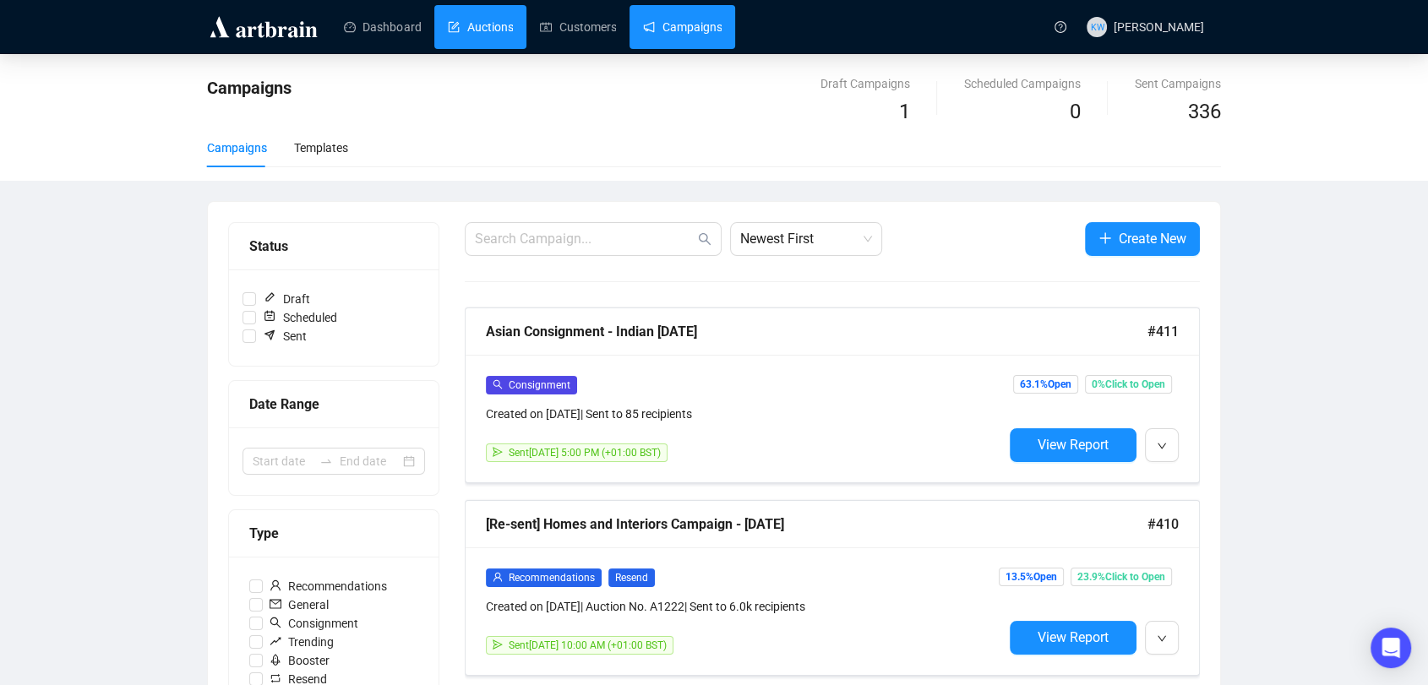
click at [493, 26] on link "Auctions" at bounding box center [480, 27] width 65 height 44
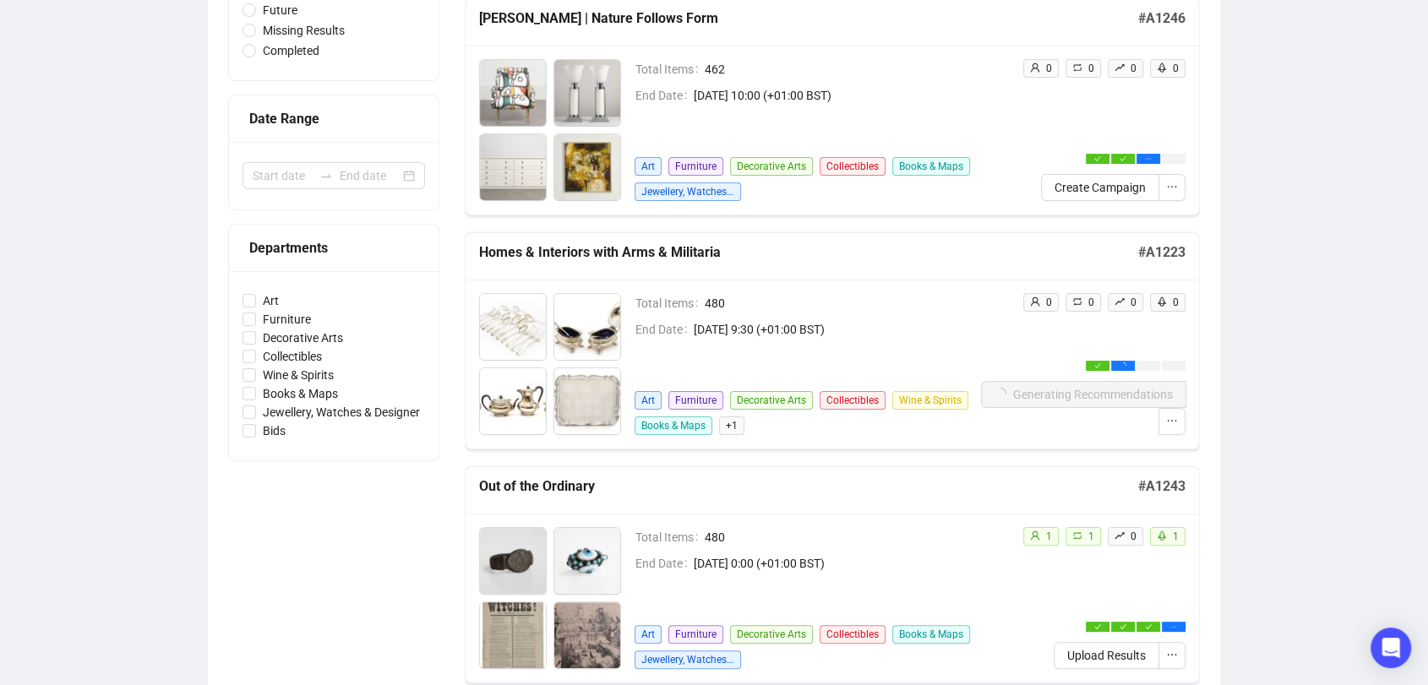
scroll to position [270, 0]
